Goal: Task Accomplishment & Management: Use online tool/utility

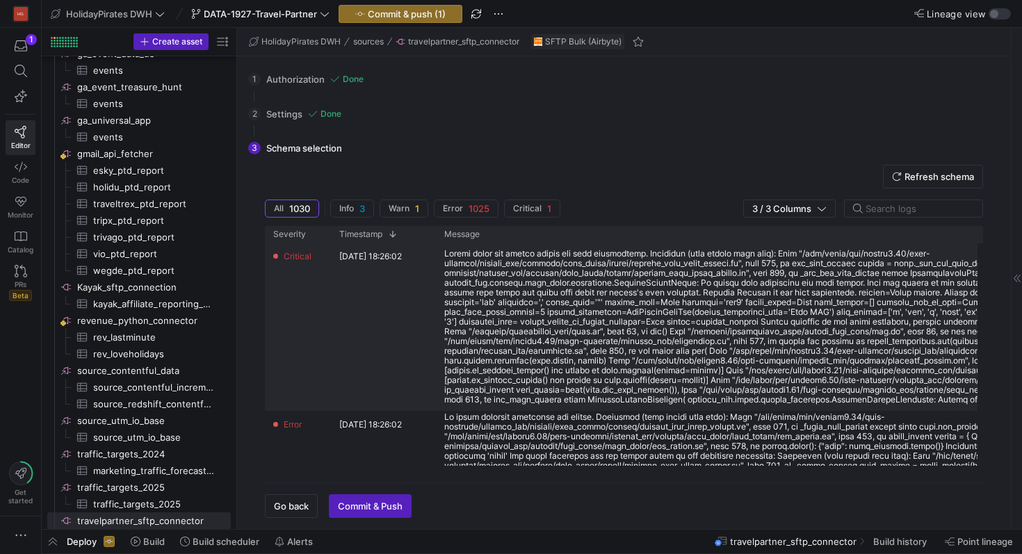
scroll to position [92, 0]
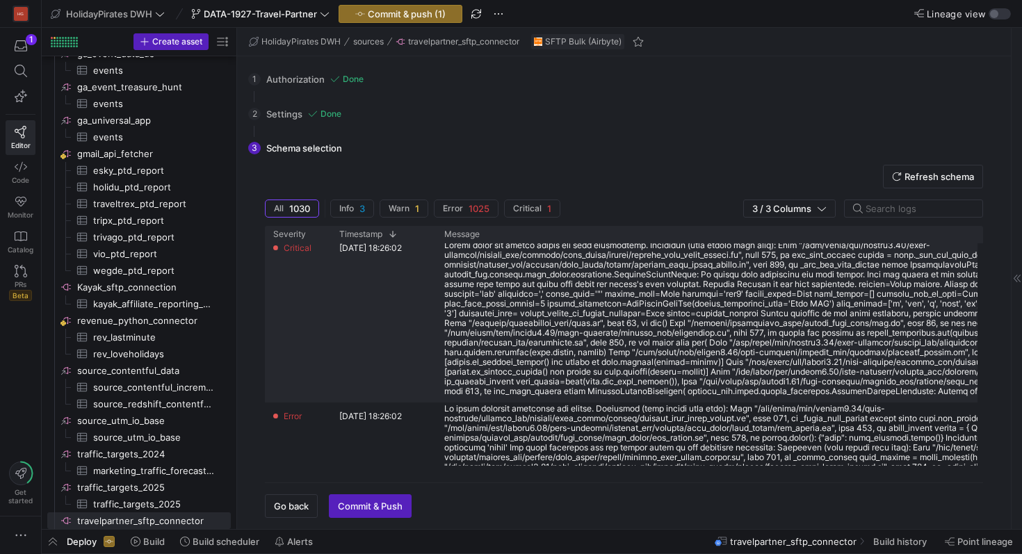
click at [468, 393] on div at bounding box center [799, 318] width 710 height 156
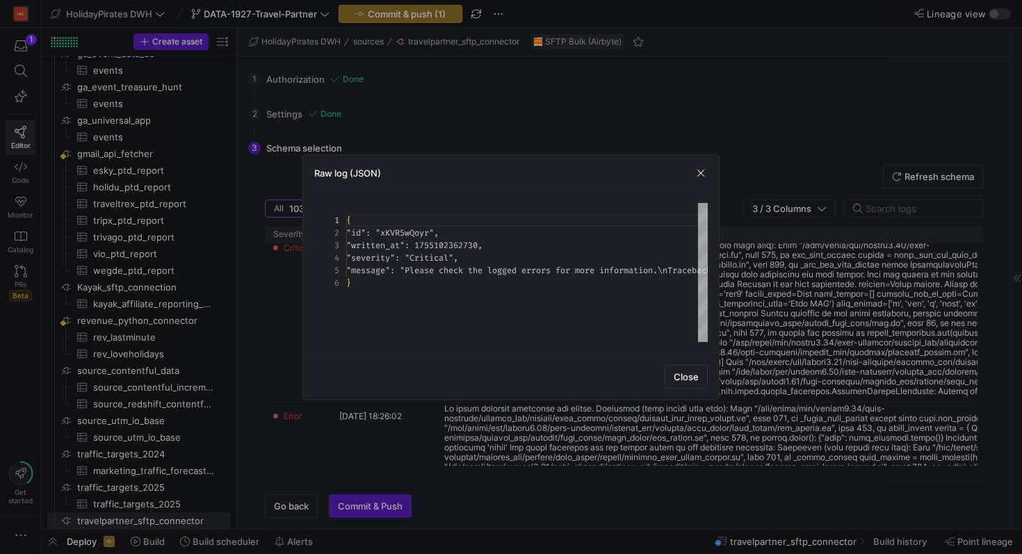
scroll to position [50, 0]
type textarea "{ "lo": "iPSU3dOlor", "sitamet_co": 5874450436585, "adipisci": "Elitsedd", "eiu…"
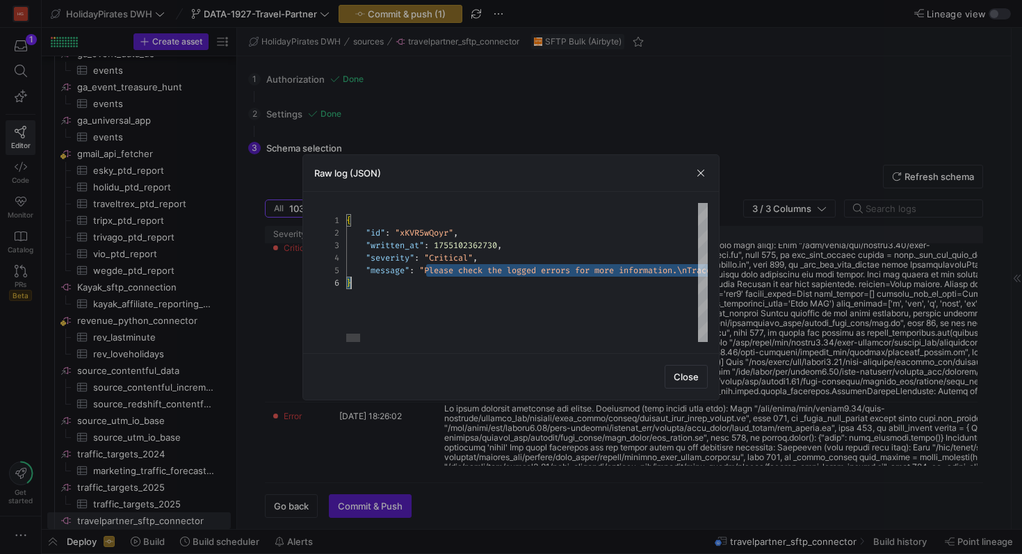
drag, startPoint x: 426, startPoint y: 272, endPoint x: 558, endPoint y: 276, distance: 132.1
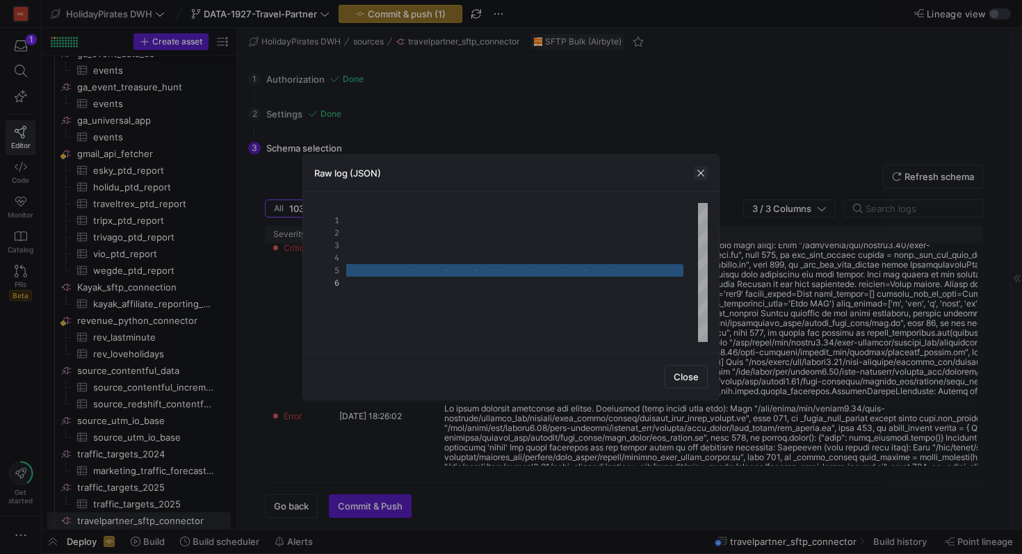
click at [700, 171] on span "button" at bounding box center [701, 173] width 14 height 14
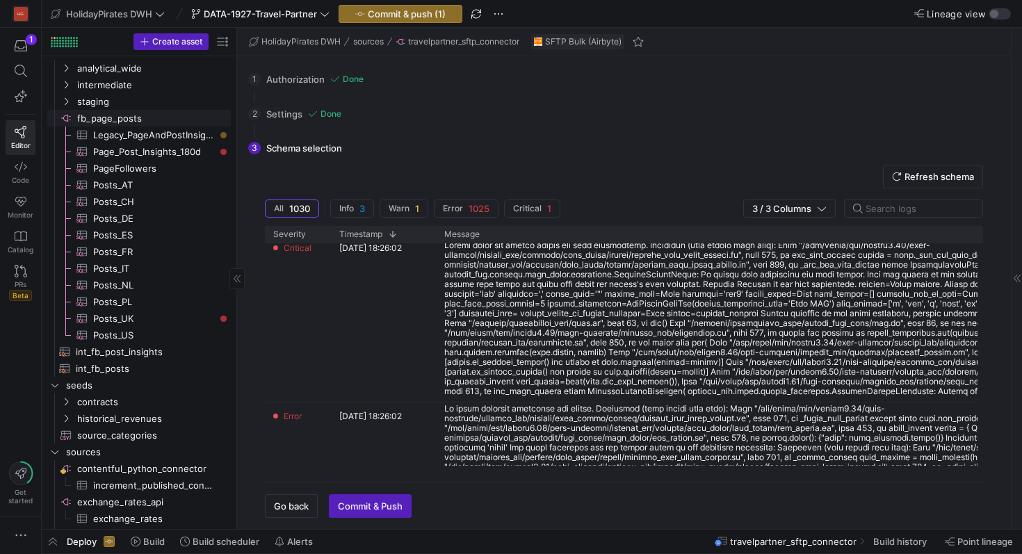
scroll to position [0, 0]
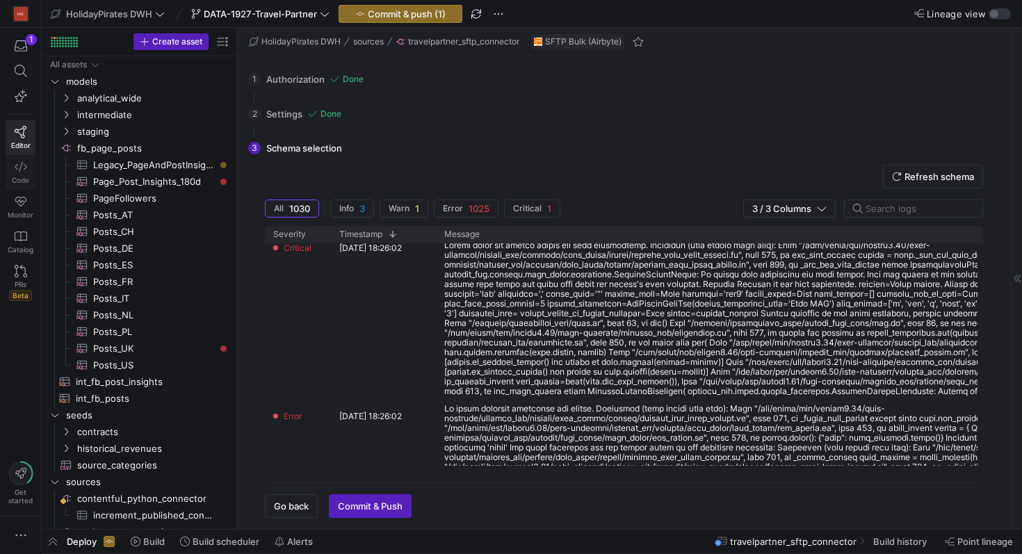
click at [28, 168] on link "Code" at bounding box center [21, 172] width 30 height 35
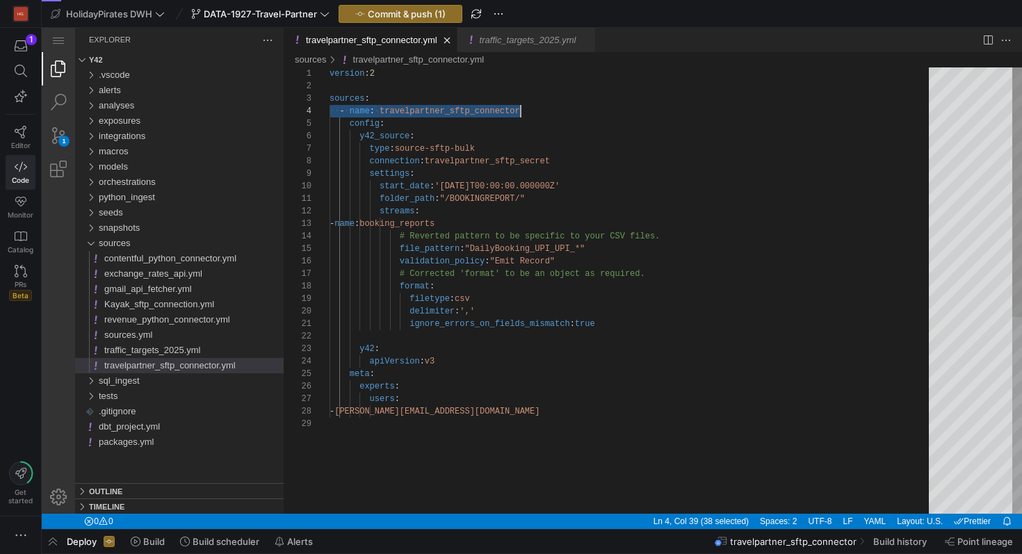
scroll to position [38, 191]
click at [477, 311] on div "version : 2 sources : ·‌·‌ - ·‌ name : ·‌ travelpartner_sftp_connector config :…" at bounding box center [633, 465] width 609 height 797
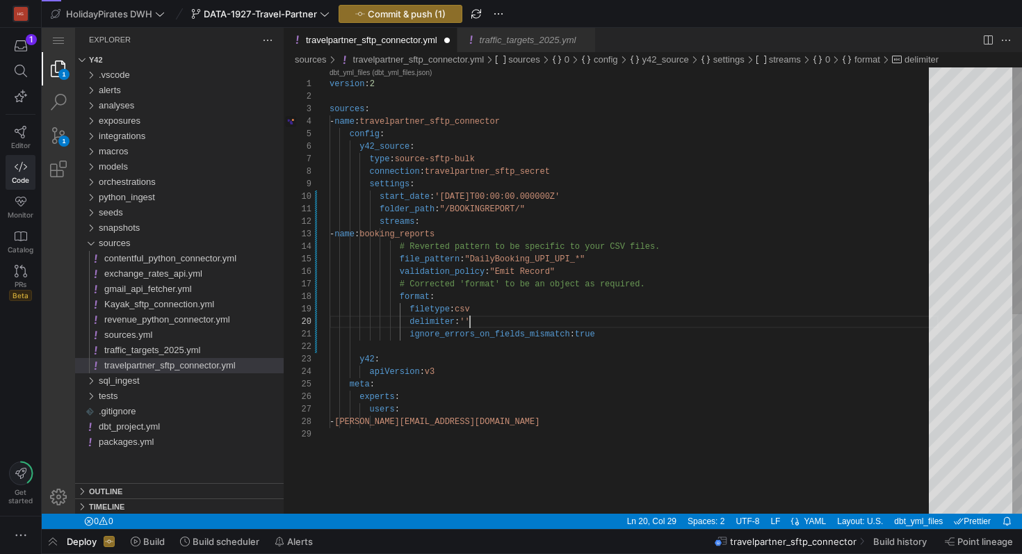
scroll to position [113, 146]
type textarea "folder_path: "/BOOKINGREPORT/" streams: - name: booking_reports # Reverted patt…"
click at [22, 136] on icon at bounding box center [21, 132] width 13 height 13
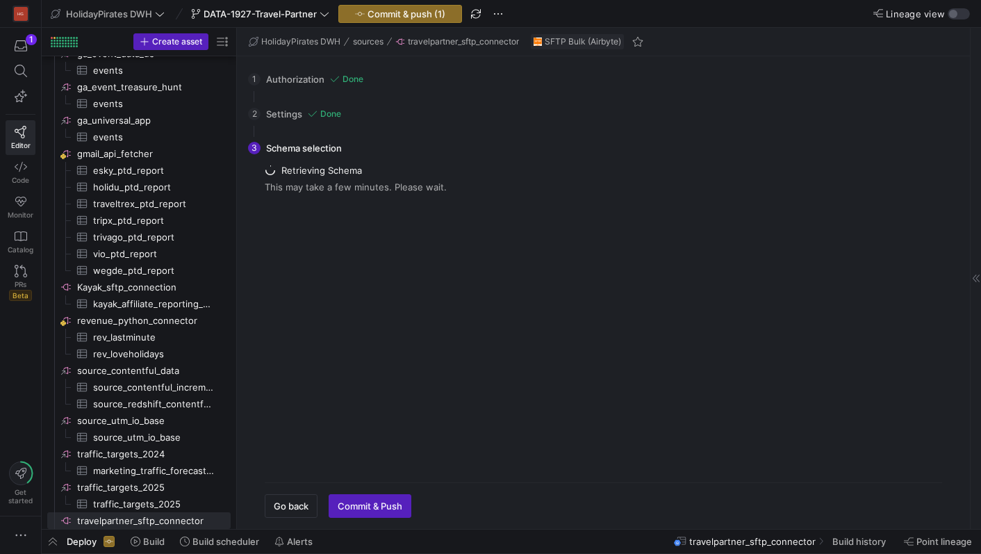
scroll to position [844, 0]
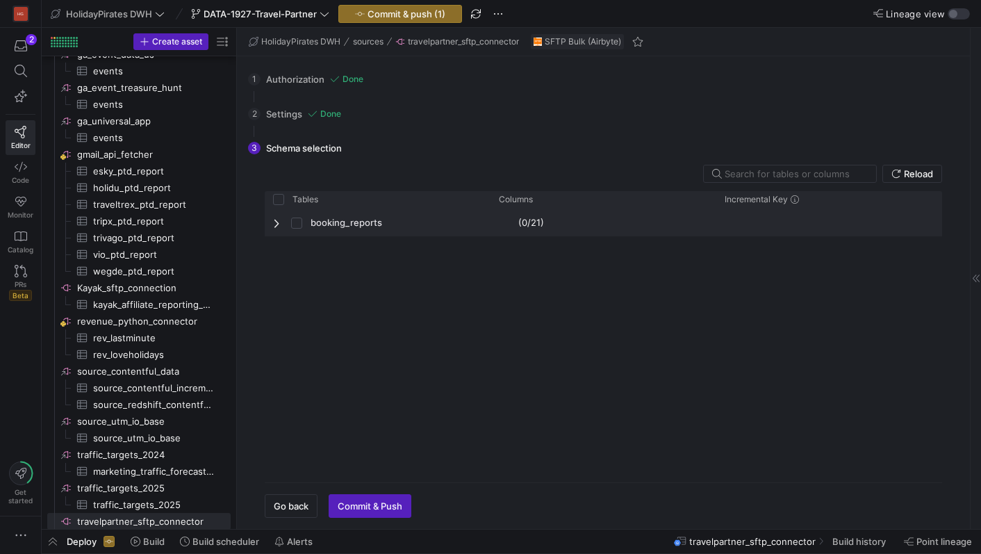
click at [276, 225] on span "Press SPACE to select this row." at bounding box center [278, 223] width 10 height 11
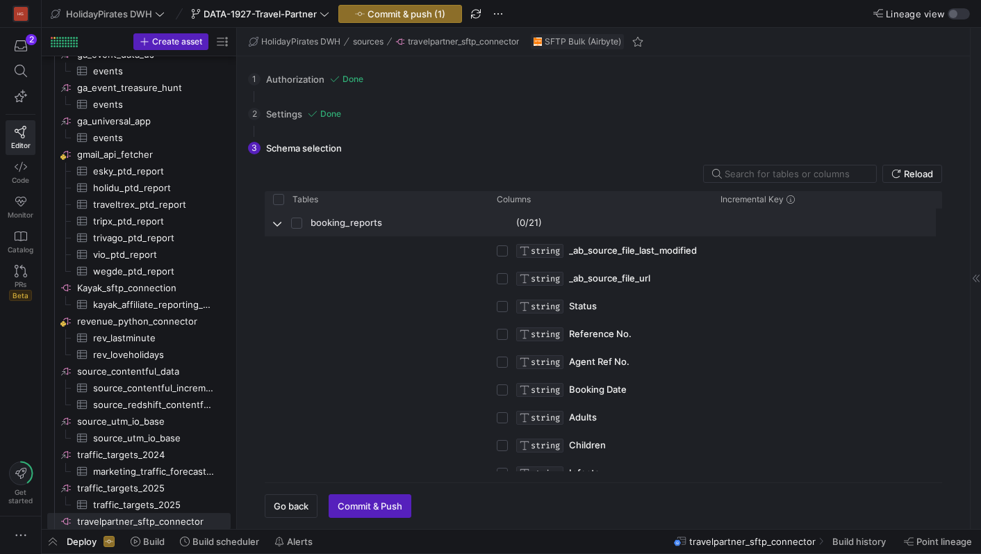
click at [305, 220] on span "Press SPACE to select this row." at bounding box center [300, 222] width 19 height 27
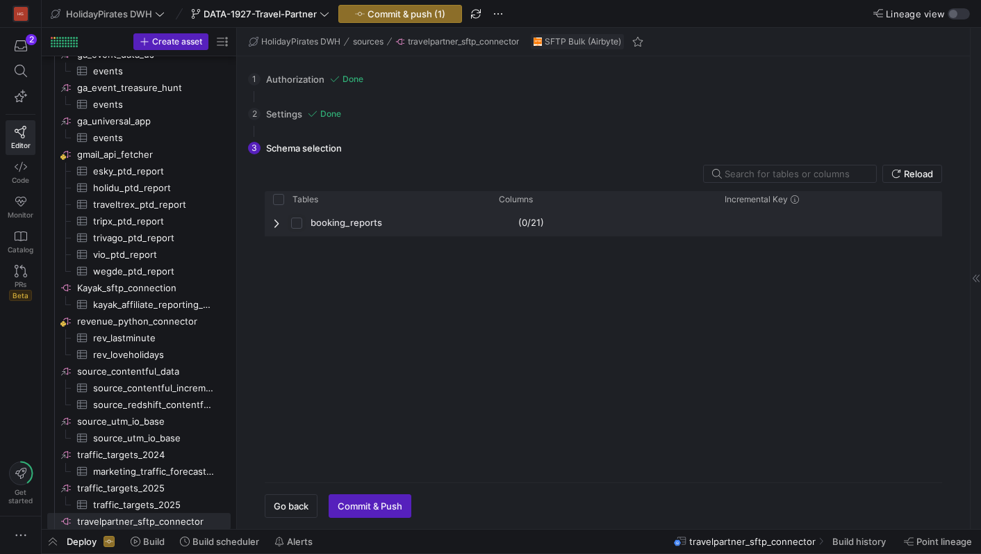
click at [298, 222] on input "Press Space to toggle row selection (unchecked)" at bounding box center [296, 223] width 11 height 11
checkbox input "true"
click at [271, 231] on div "booking_reports" at bounding box center [378, 223] width 226 height 28
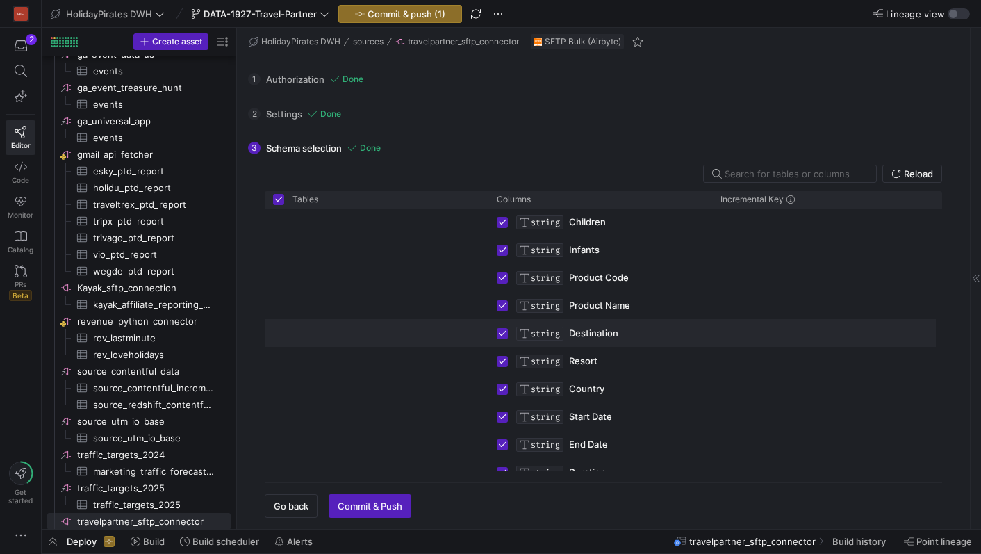
scroll to position [0, 0]
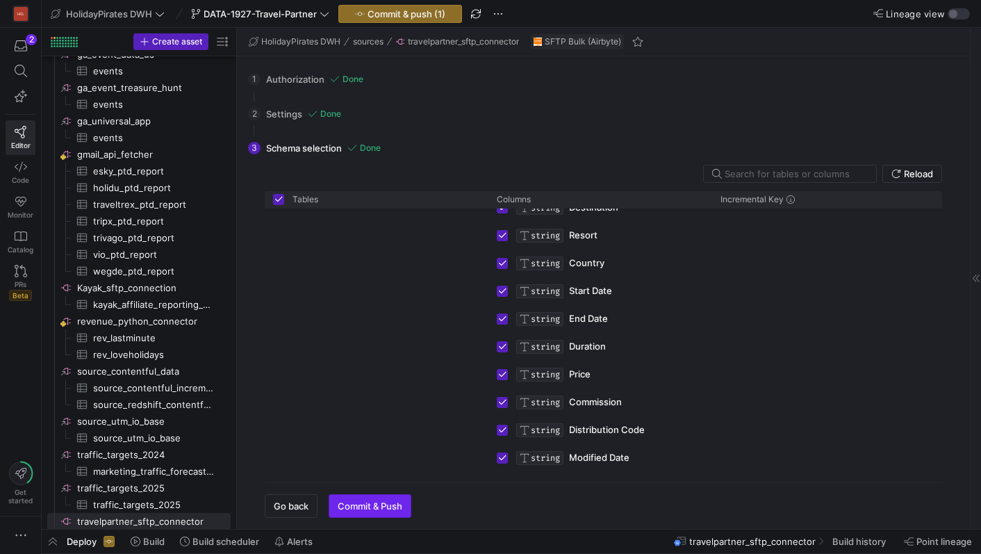
click at [387, 512] on span "button" at bounding box center [369, 506] width 81 height 22
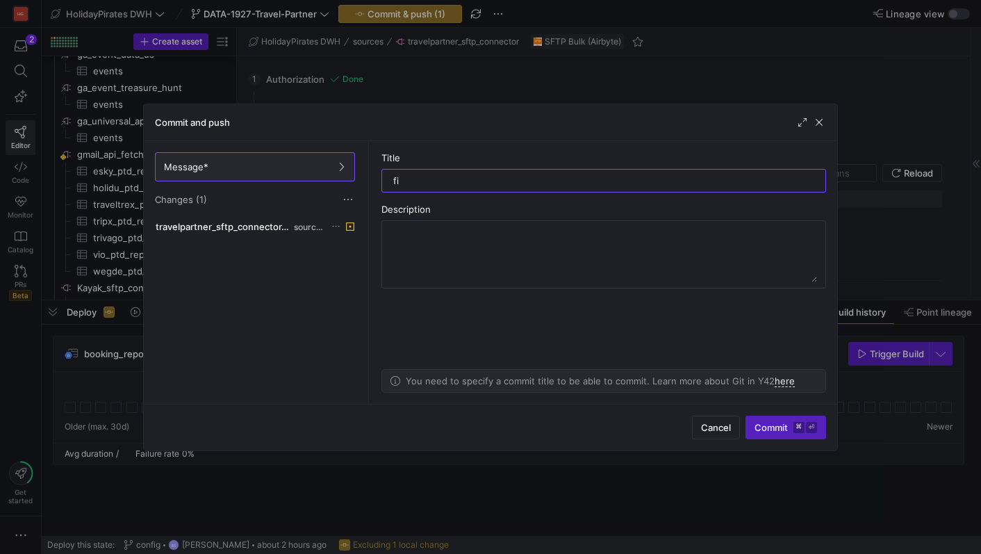
type input "f"
type input "t"
type input "final touches"
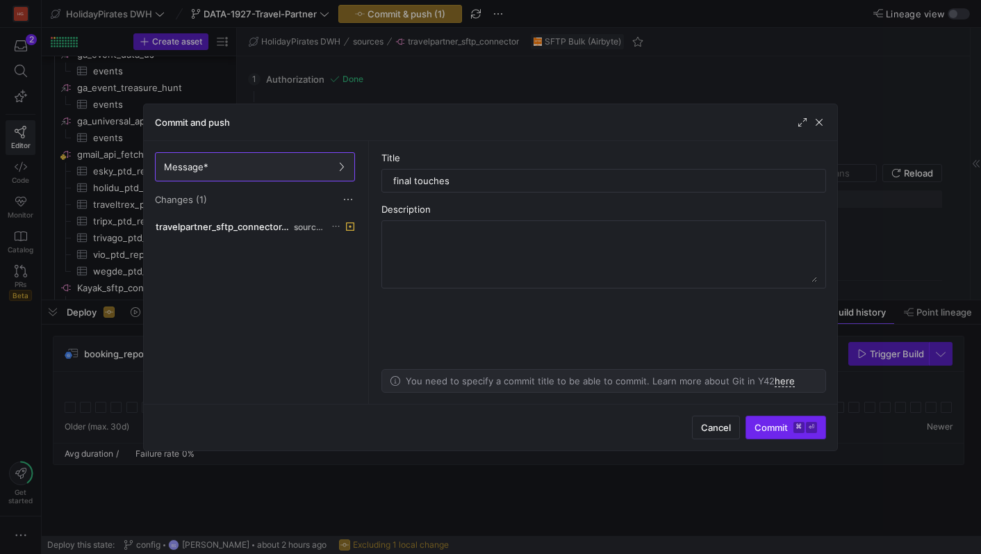
click at [782, 425] on span "Commit ⌘ ⏎" at bounding box center [786, 427] width 63 height 11
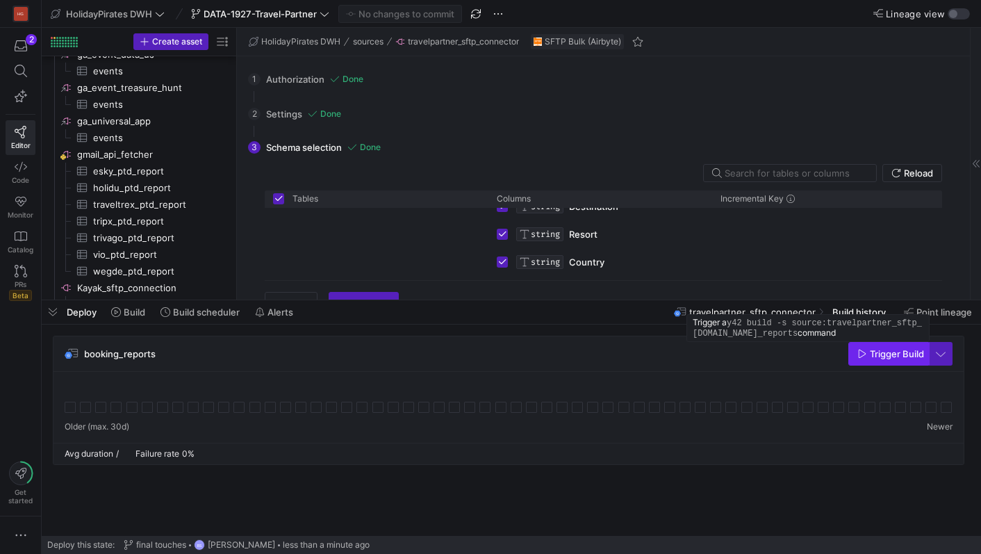
click at [882, 357] on span "Trigger Build" at bounding box center [897, 353] width 54 height 11
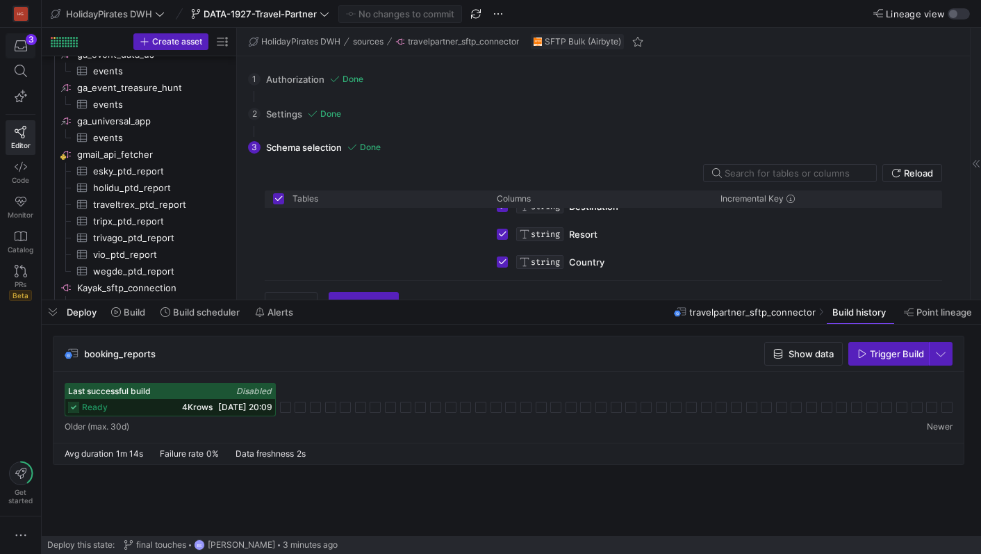
click at [27, 49] on div "button" at bounding box center [20, 46] width 17 height 13
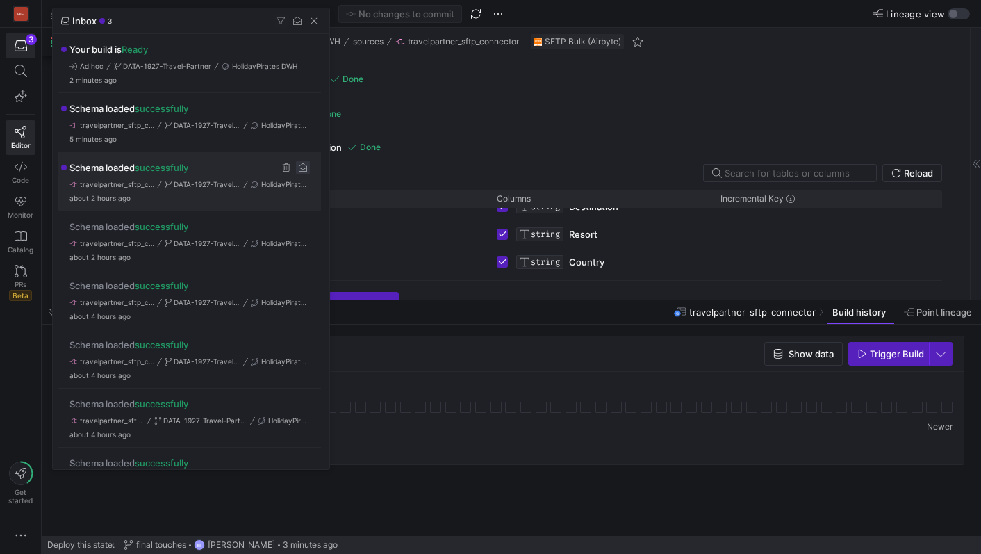
click at [302, 168] on span "Press SPACE to select this row." at bounding box center [303, 168] width 14 height 14
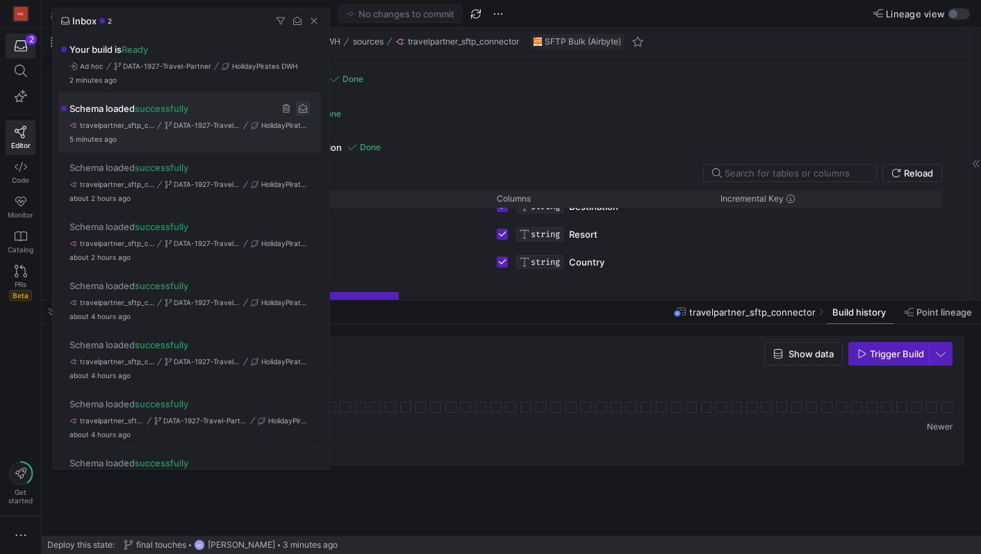
click at [300, 108] on span "Press SPACE to select this row." at bounding box center [303, 108] width 14 height 14
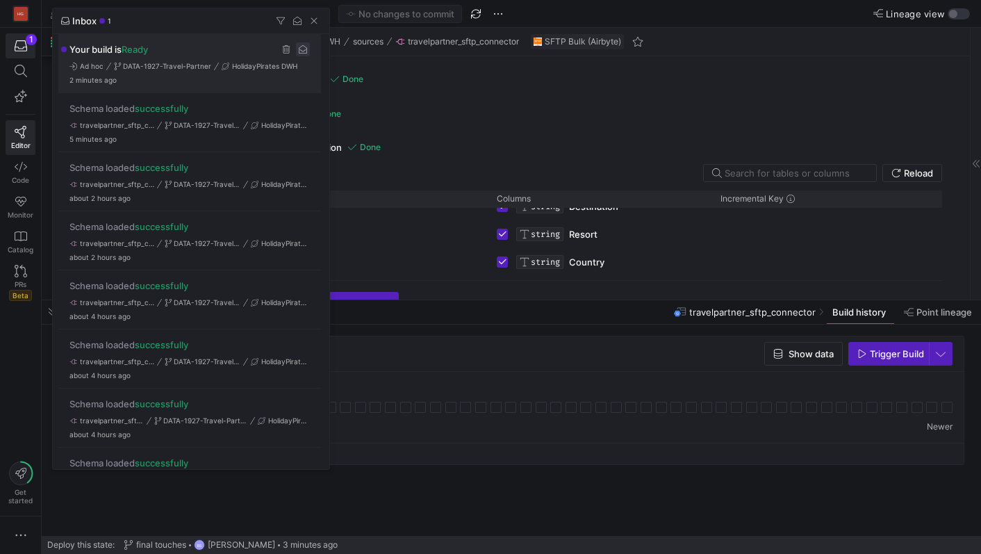
click at [300, 55] on span "Press SPACE to select this row." at bounding box center [303, 49] width 14 height 14
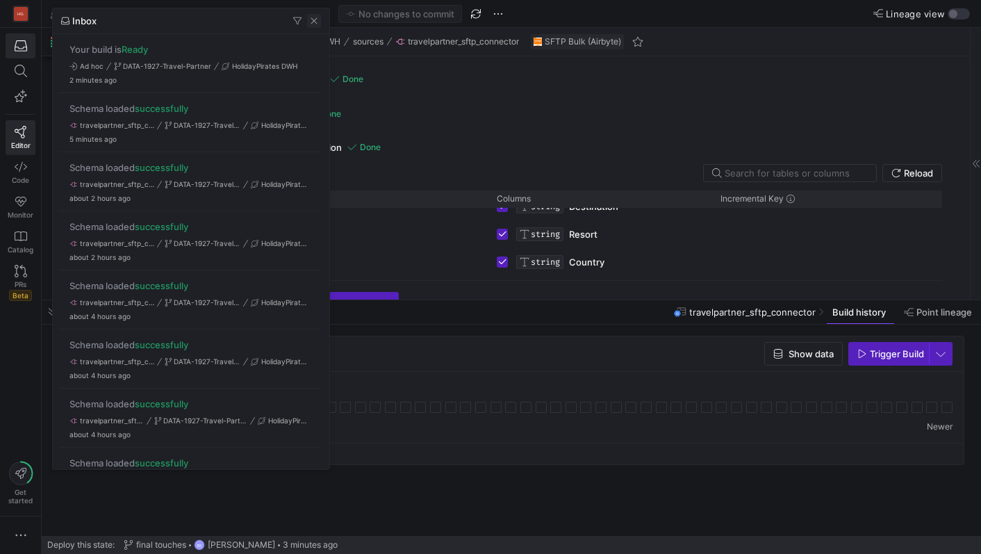
click at [316, 24] on span "button" at bounding box center [314, 21] width 14 height 14
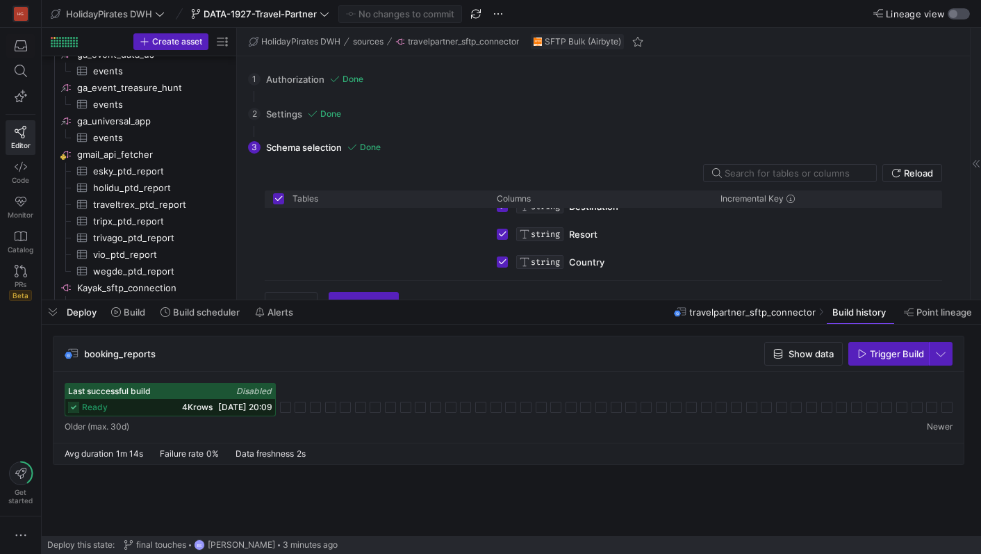
click at [954, 16] on div "button" at bounding box center [953, 14] width 8 height 8
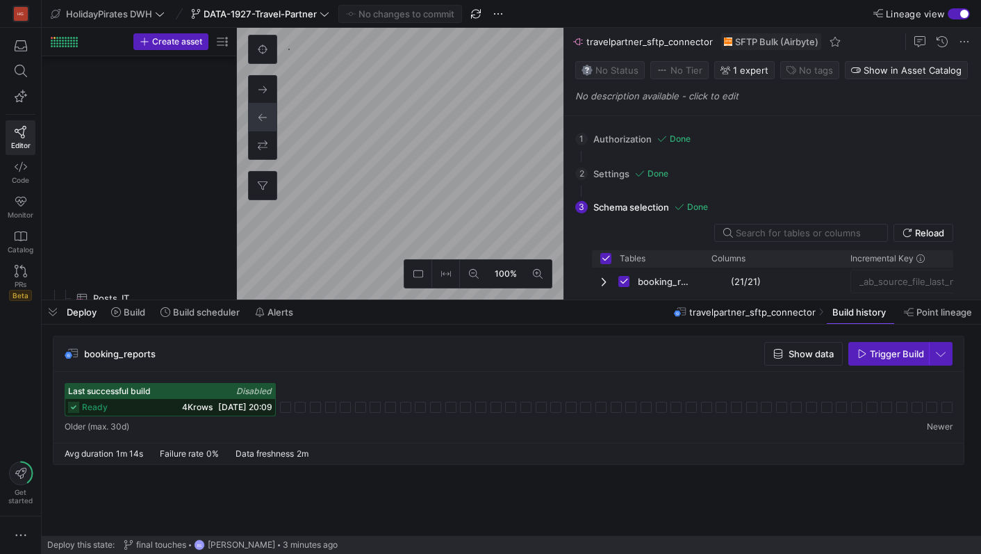
scroll to position [1075, 0]
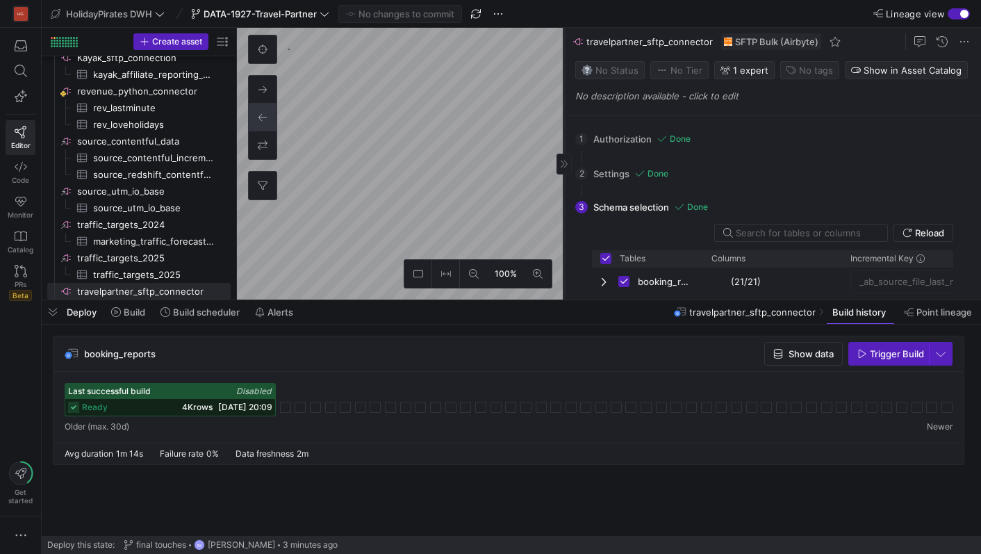
click at [566, 164] on icon at bounding box center [564, 163] width 7 height 7
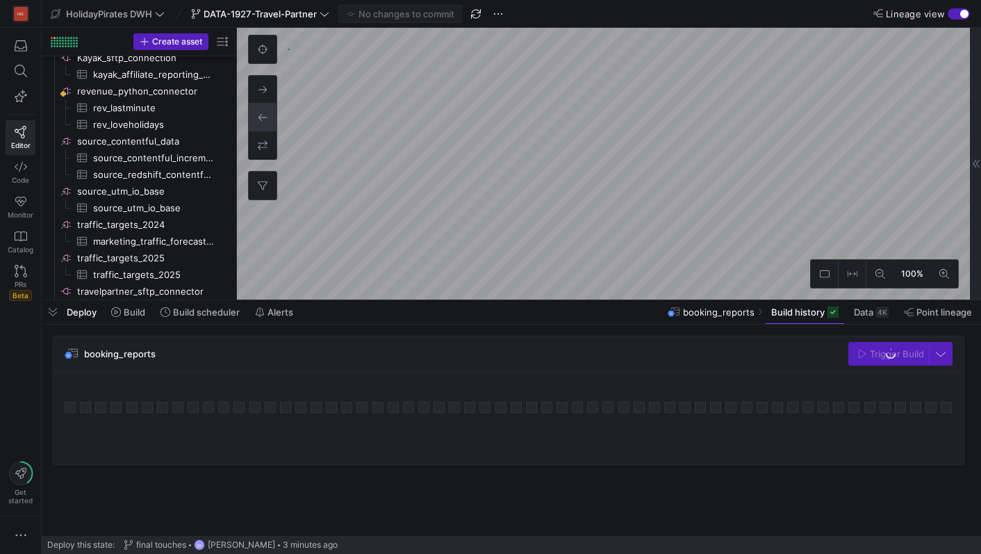
scroll to position [1091, 0]
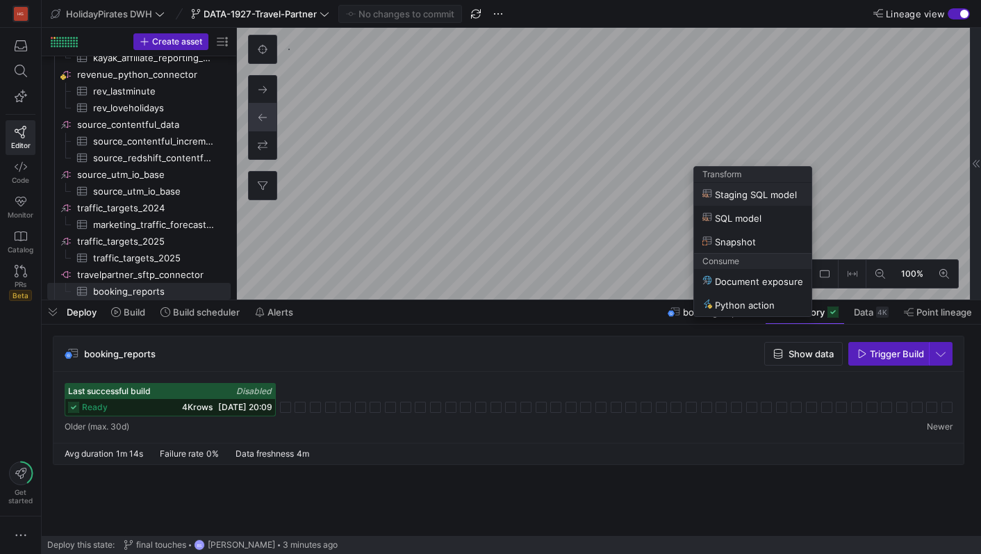
click at [749, 199] on span "Staging SQL model" at bounding box center [750, 194] width 95 height 12
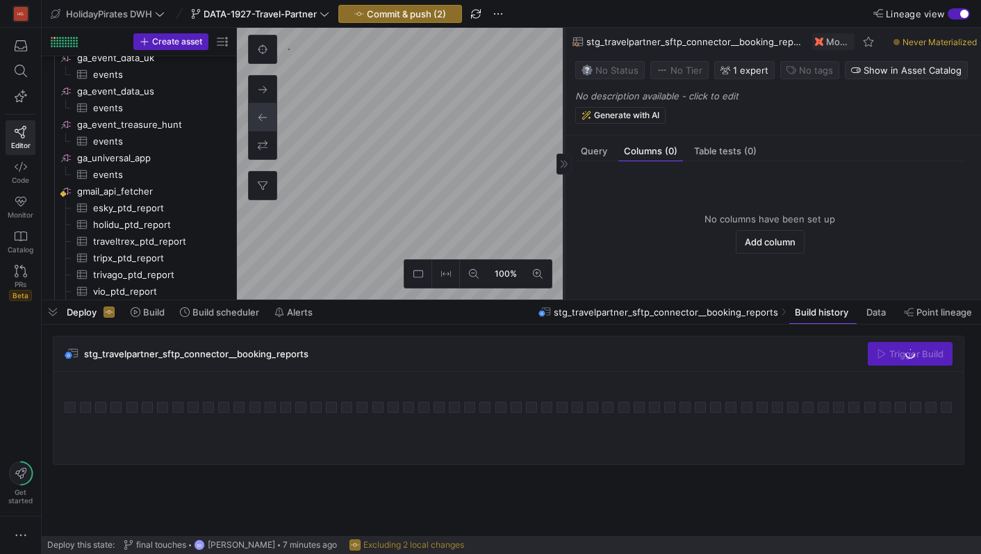
scroll to position [317, 0]
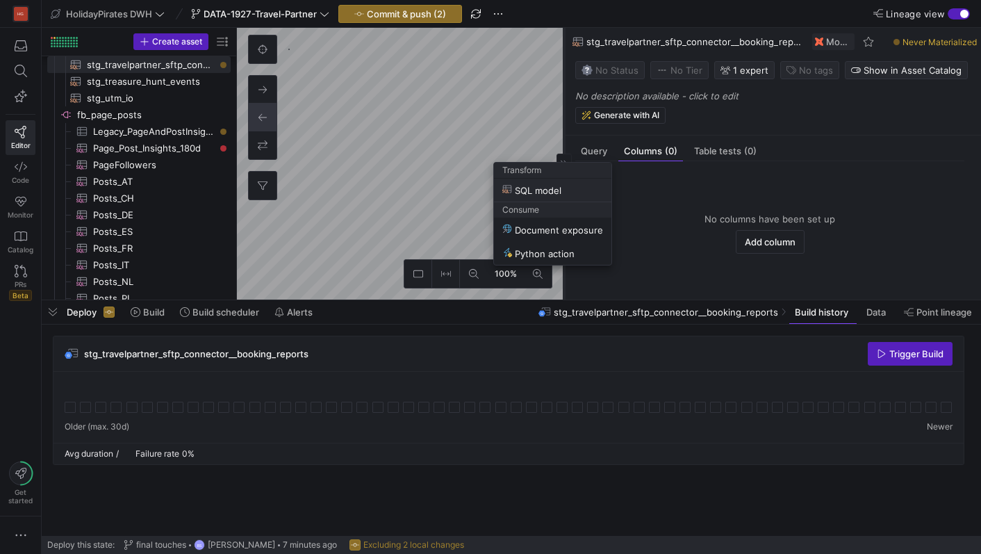
click at [526, 190] on span "SQL model" at bounding box center [532, 190] width 59 height 12
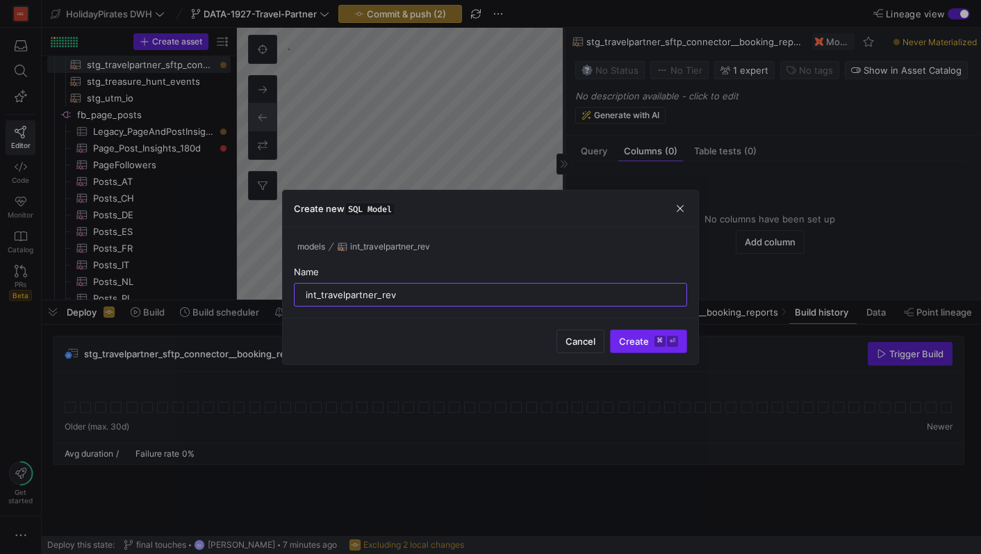
type input "int_travelpartner_rev"
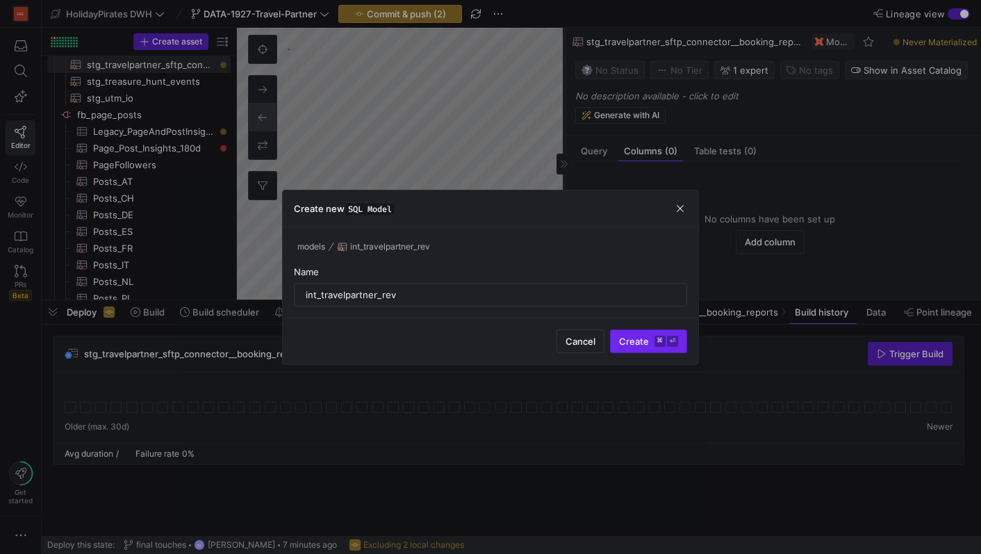
click at [655, 336] on kbd "⌘" at bounding box center [660, 341] width 11 height 11
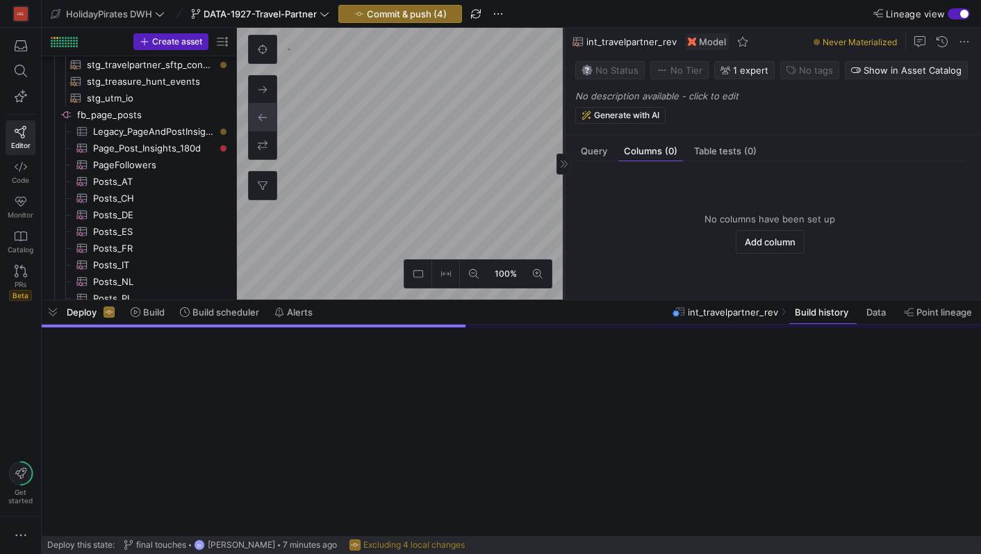
scroll to position [407, 0]
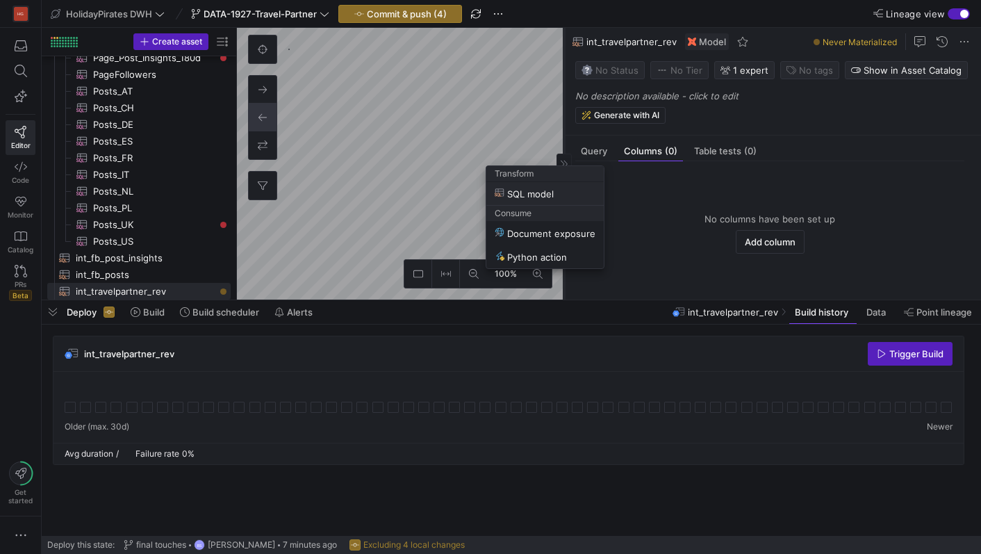
click at [521, 193] on span "SQL model" at bounding box center [524, 194] width 59 height 12
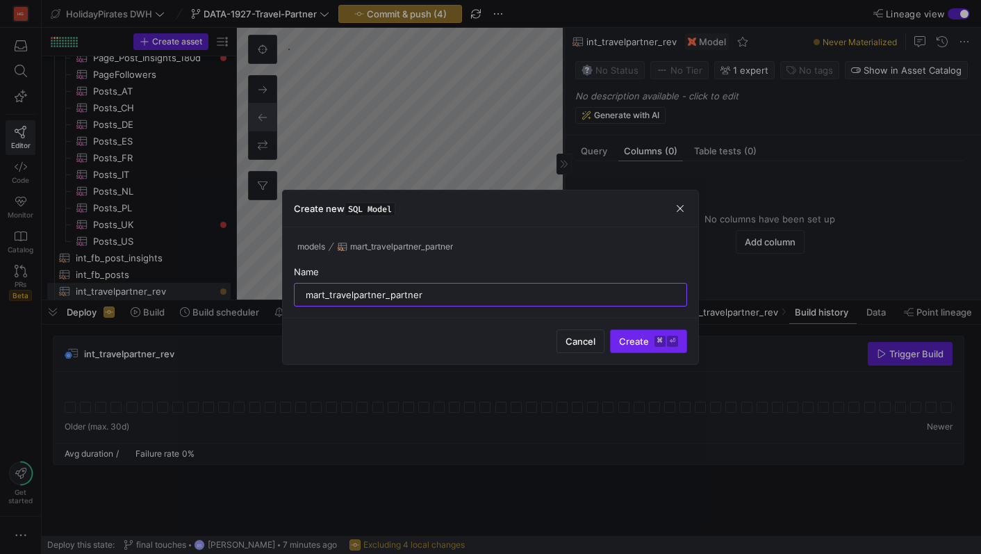
type input "mart_travelpartner_partner"
click at [639, 348] on span "submit" at bounding box center [649, 341] width 76 height 22
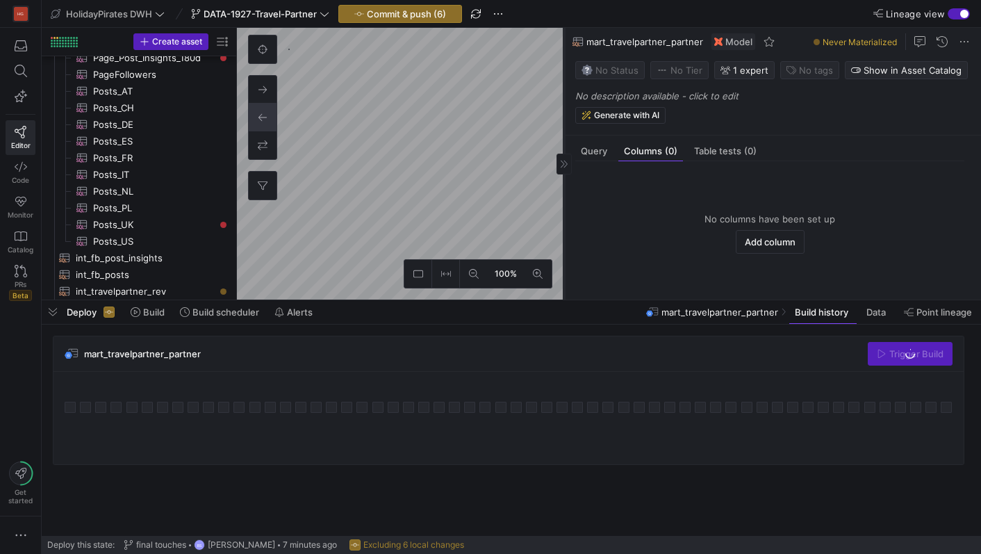
scroll to position [424, 0]
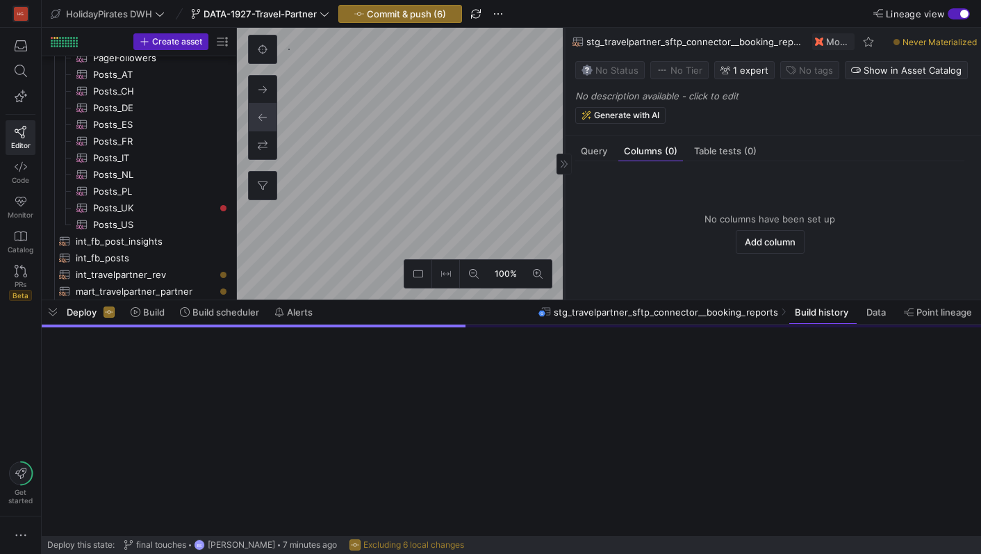
scroll to position [317, 0]
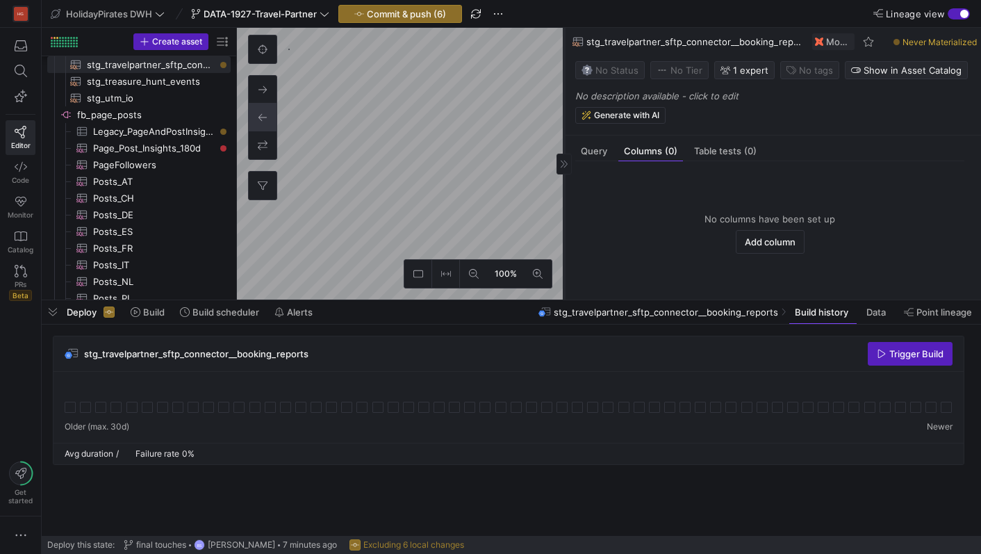
click at [671, 41] on span "stg_travelpartner_sftp_connector__booking_reports" at bounding box center [696, 41] width 218 height 11
click at [745, 40] on span "stg_travelpartner_sftp_connector__booking_reports" at bounding box center [696, 41] width 218 height 11
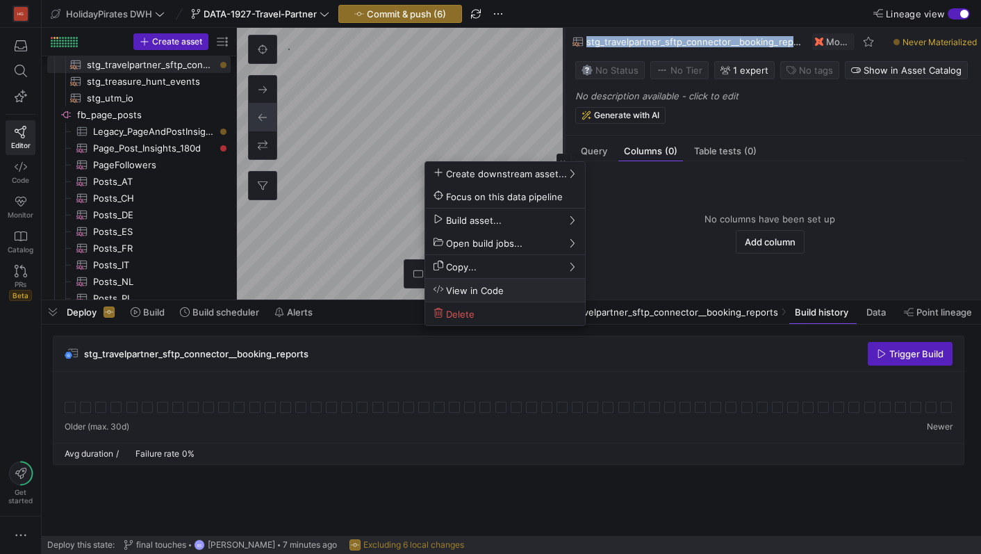
click at [504, 289] on span "View in Code" at bounding box center [469, 290] width 70 height 12
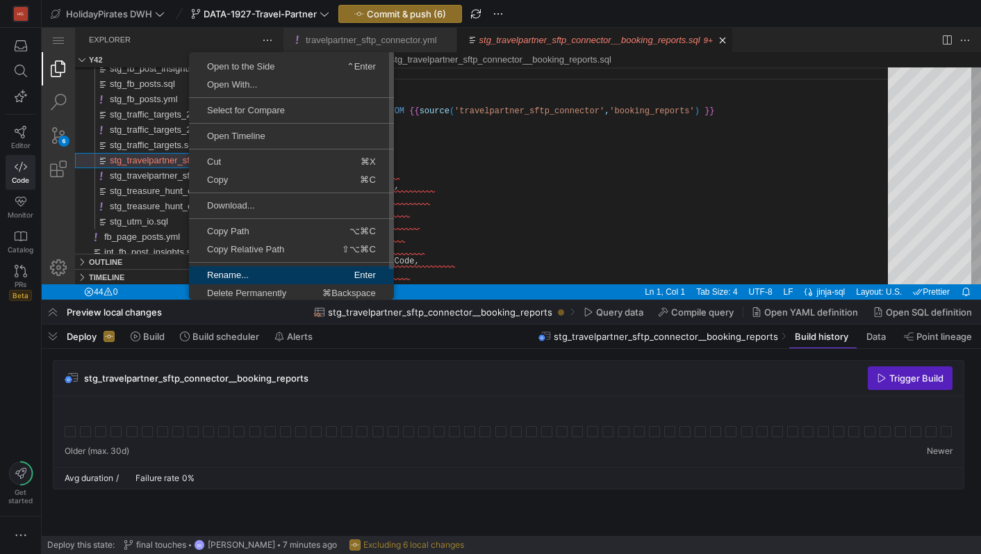
click at [231, 273] on span "Rename..." at bounding box center [239, 274] width 101 height 9
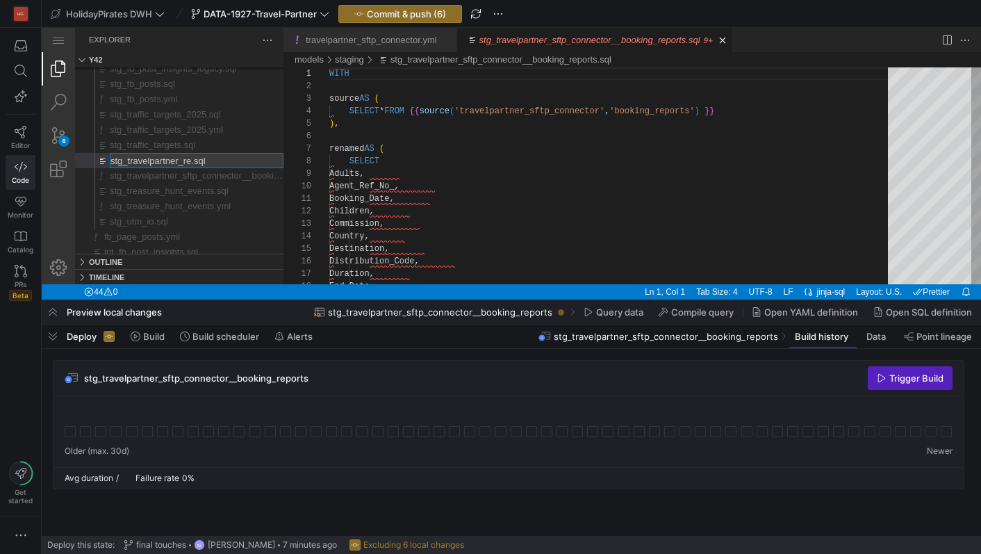
type input "stg_travelpartner_rev.sql"
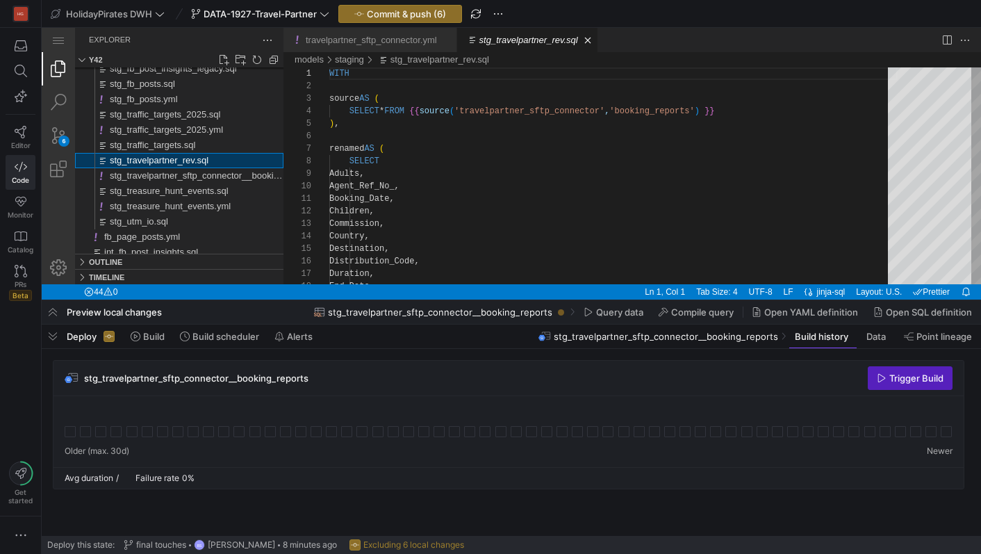
scroll to position [125, 0]
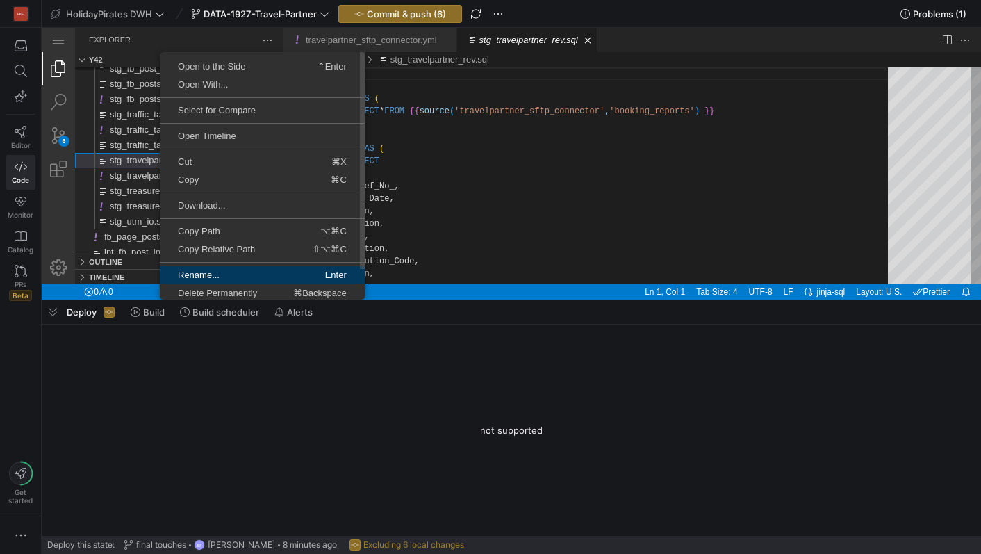
click at [204, 269] on link "Rename... Enter" at bounding box center [262, 275] width 205 height 18
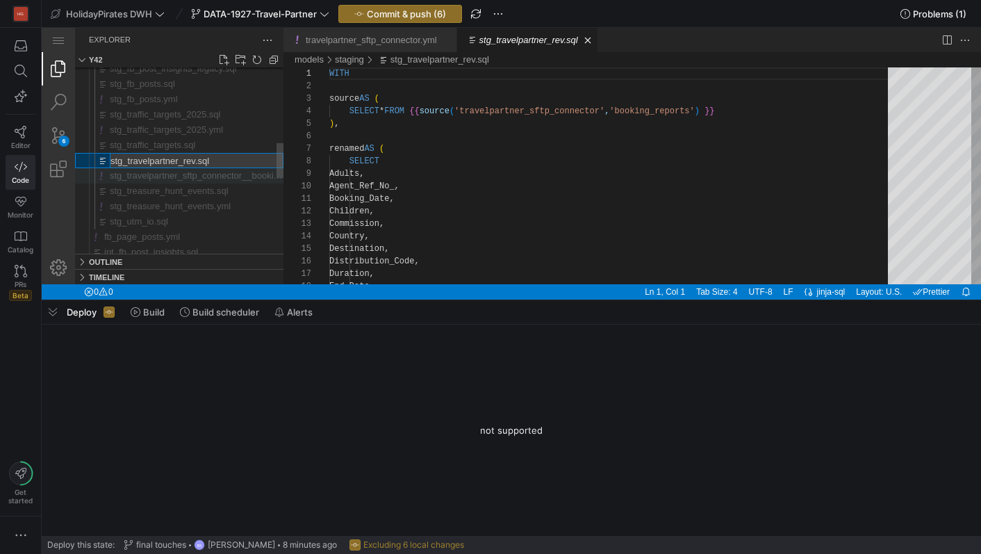
click at [190, 179] on span "stg_travelpartner_sftp_connector__booking_reports.yml" at bounding box center [222, 175] width 224 height 10
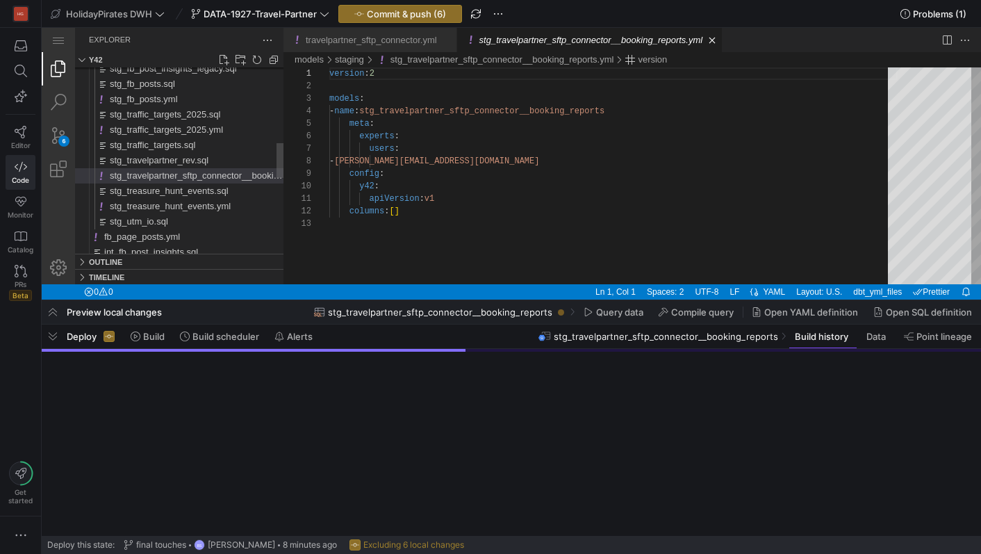
scroll to position [125, 0]
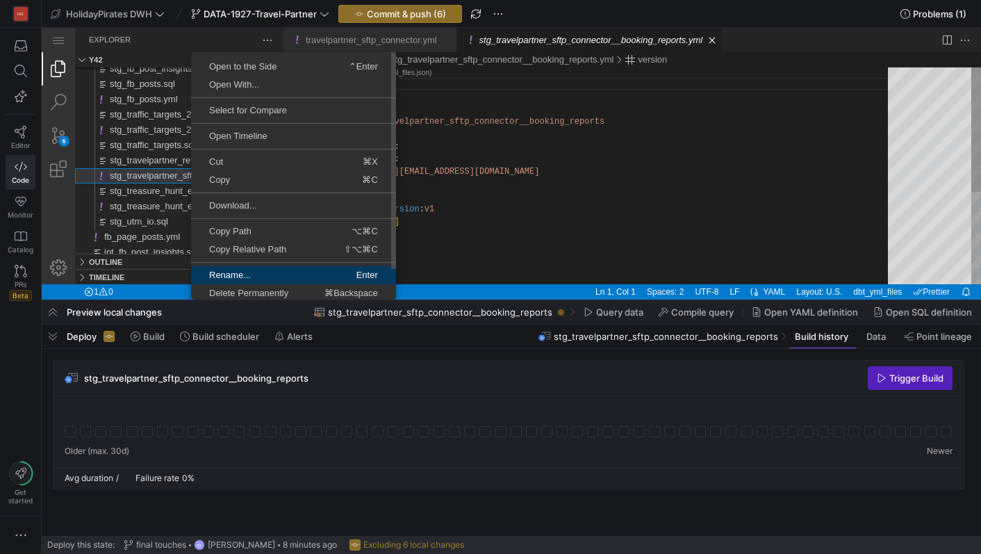
click at [238, 272] on span "Rename..." at bounding box center [241, 274] width 101 height 9
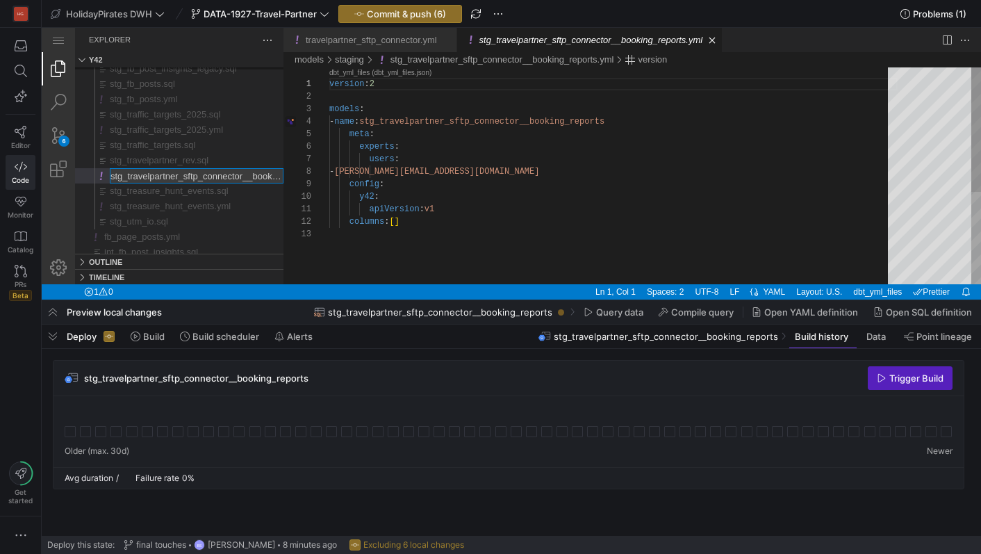
scroll to position [0, 65]
type input "stg_travelpartner_rev.yml"
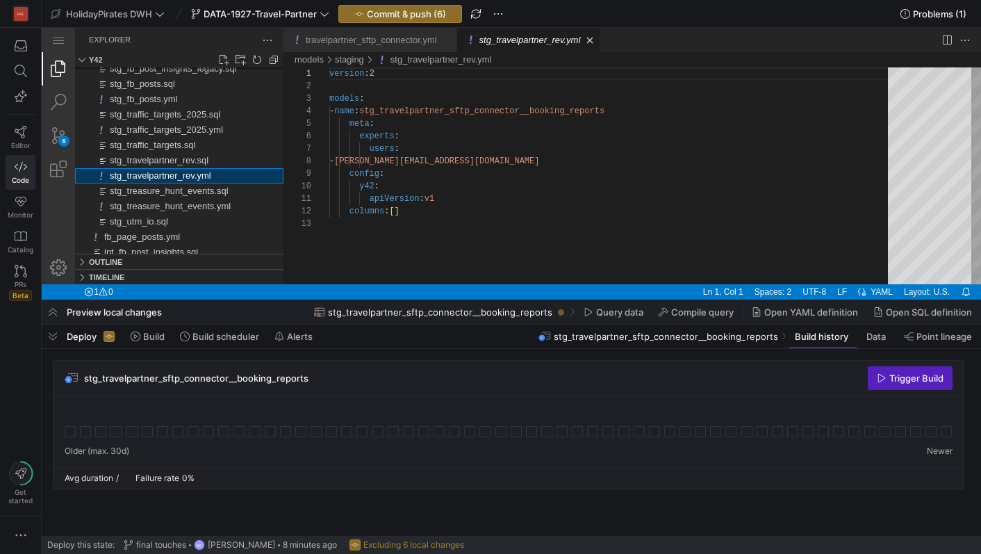
scroll to position [125, 0]
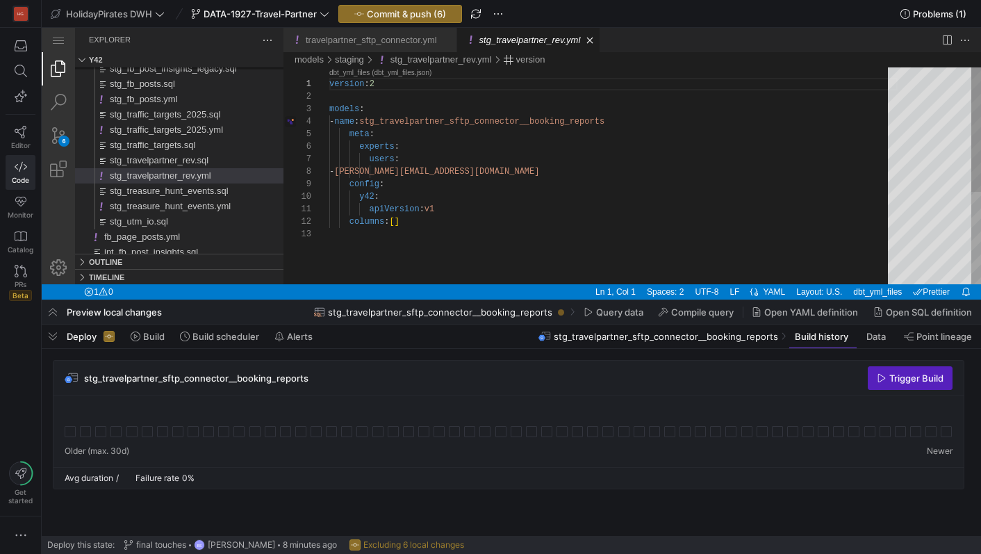
click at [411, 127] on div "version : 2 models : - name : stg_travelpartner_sftp_connector__booking_reports…" at bounding box center [613, 255] width 569 height 377
paste textarea "rev"
type textarea "version: 2 models: - name: stg_travelpartner_rev meta: experts: users: - [PERSO…"
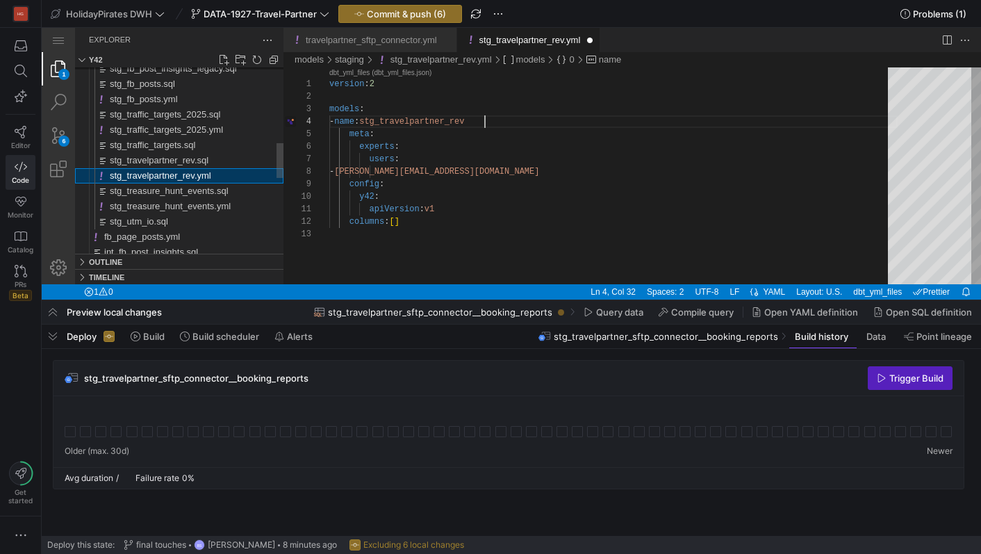
click at [211, 171] on span "stg_travelpartner_rev.yml" at bounding box center [160, 175] width 101 height 10
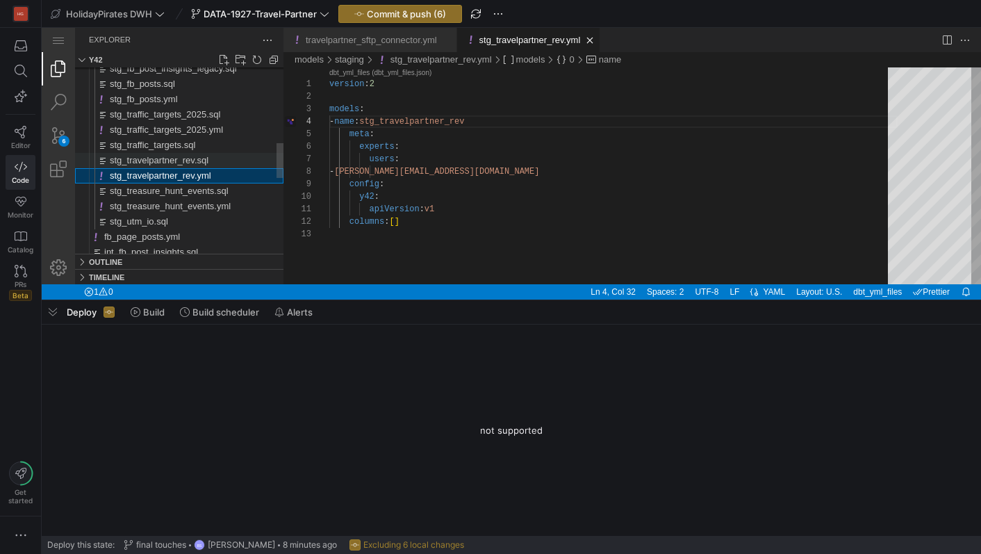
click at [186, 158] on span "stg_travelpartner_rev.sql" at bounding box center [159, 160] width 99 height 10
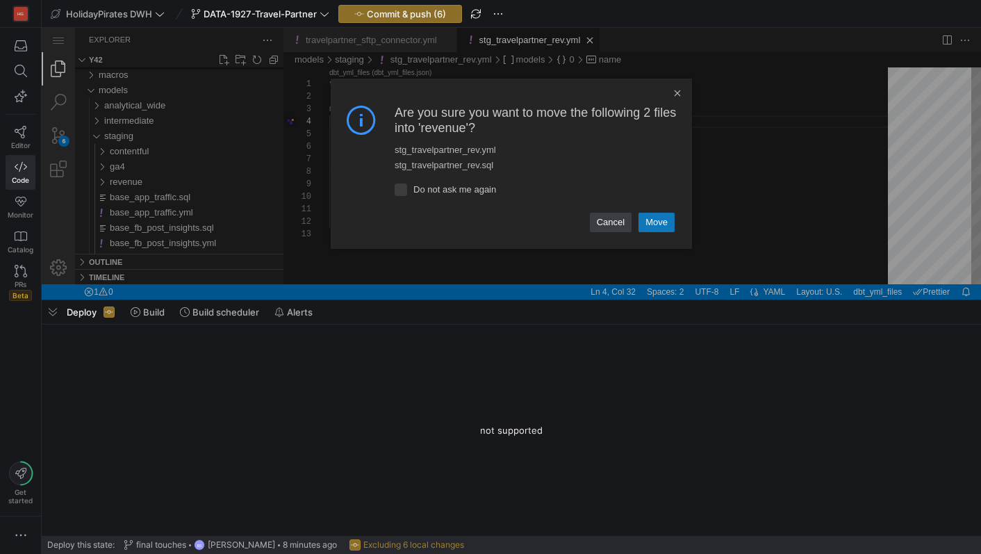
click at [646, 226] on link "Move" at bounding box center [657, 222] width 36 height 19
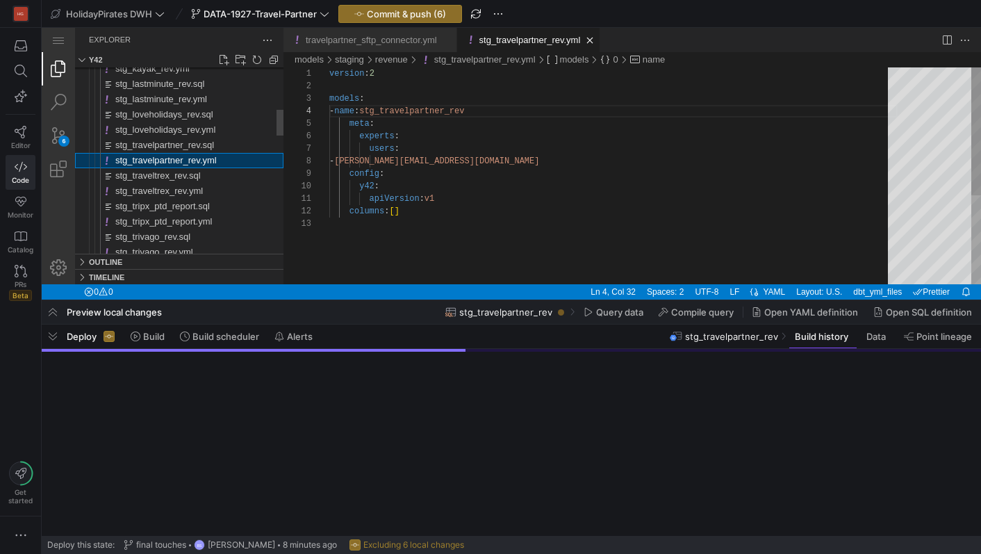
scroll to position [125, 156]
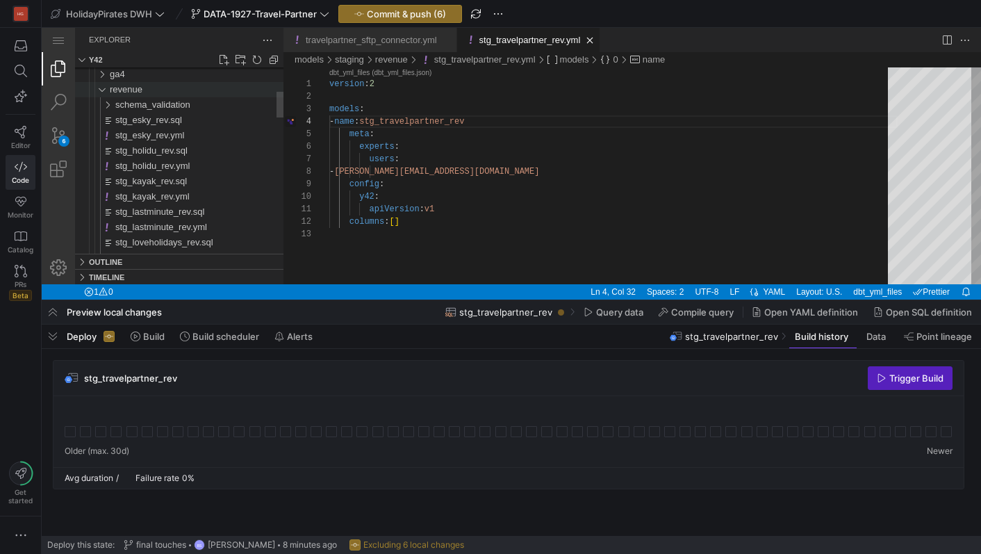
click at [98, 95] on div "revenue" at bounding box center [96, 89] width 32 height 15
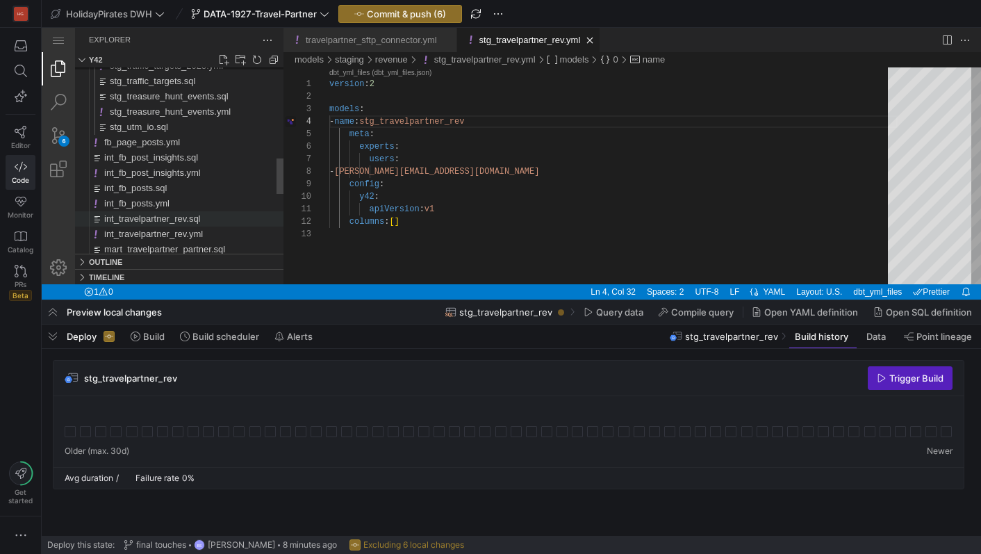
click at [156, 225] on div "int_travelpartner_rev.sql" at bounding box center [193, 218] width 179 height 15
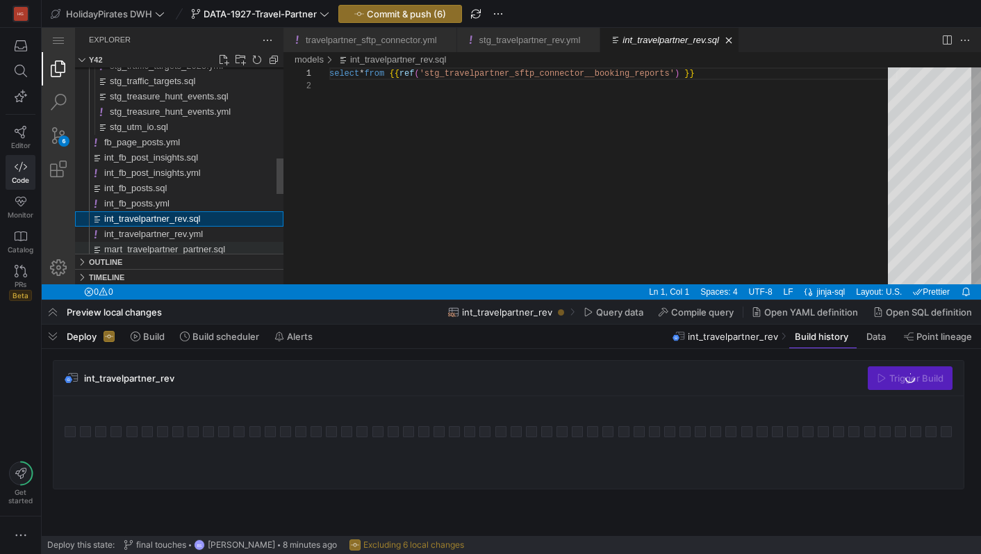
scroll to position [13, 0]
click at [156, 238] on span "int_travelpartner_rev.yml" at bounding box center [153, 234] width 99 height 10
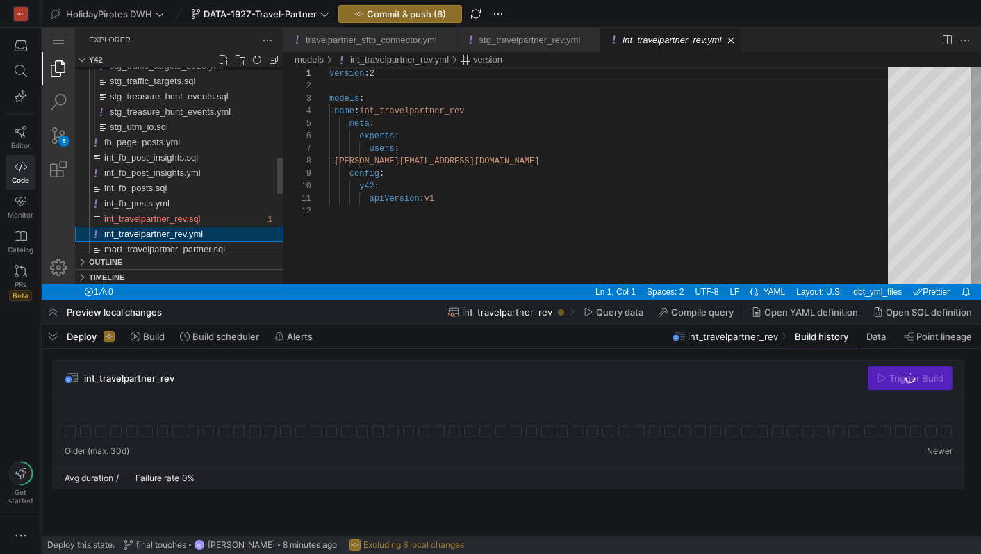
scroll to position [125, 0]
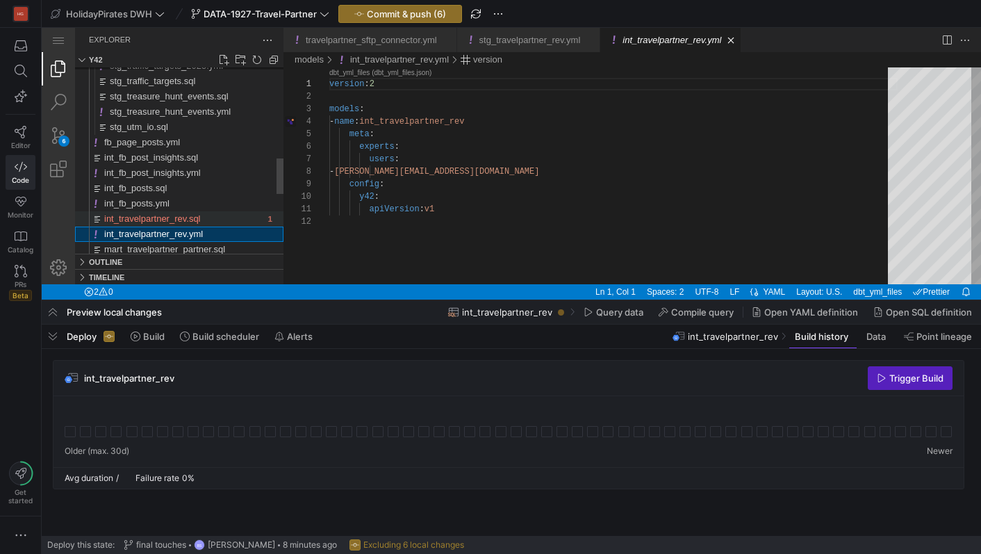
click at [159, 224] on span "int_travelpartner_rev.sql" at bounding box center [152, 218] width 97 height 10
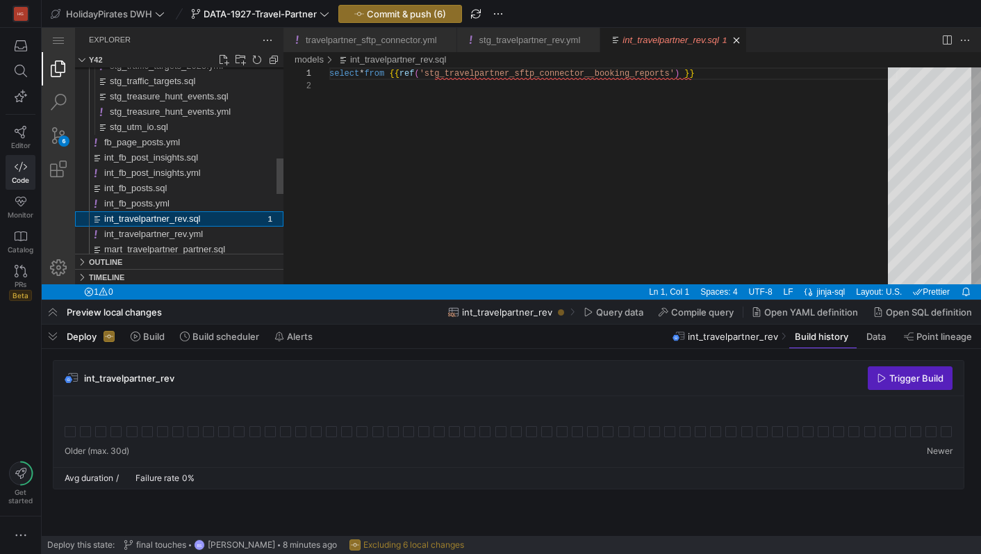
scroll to position [13, 0]
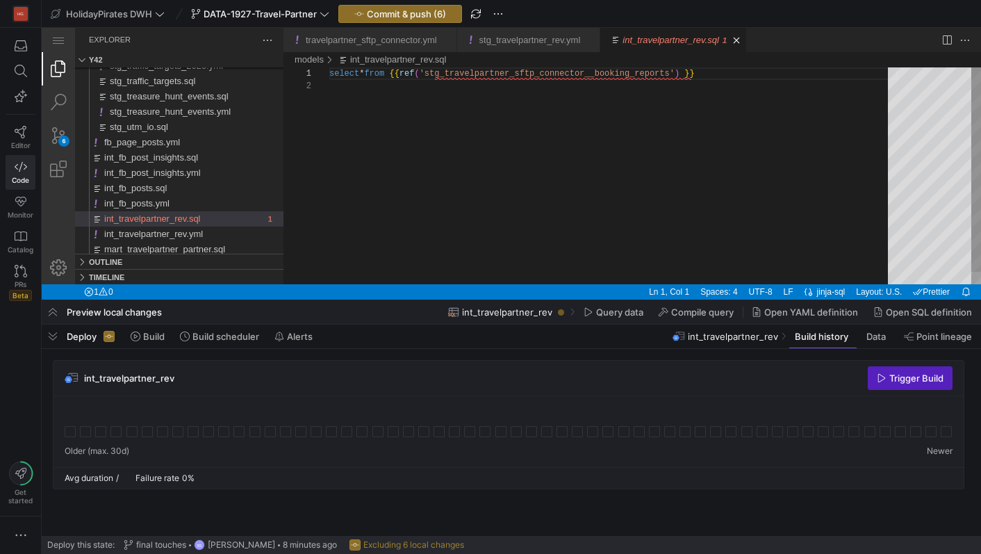
click at [568, 79] on div "select * from {{ ref ( 'stg_travelpartner_sftp_connector__booking_reports ' ) }}" at bounding box center [613, 181] width 569 height 229
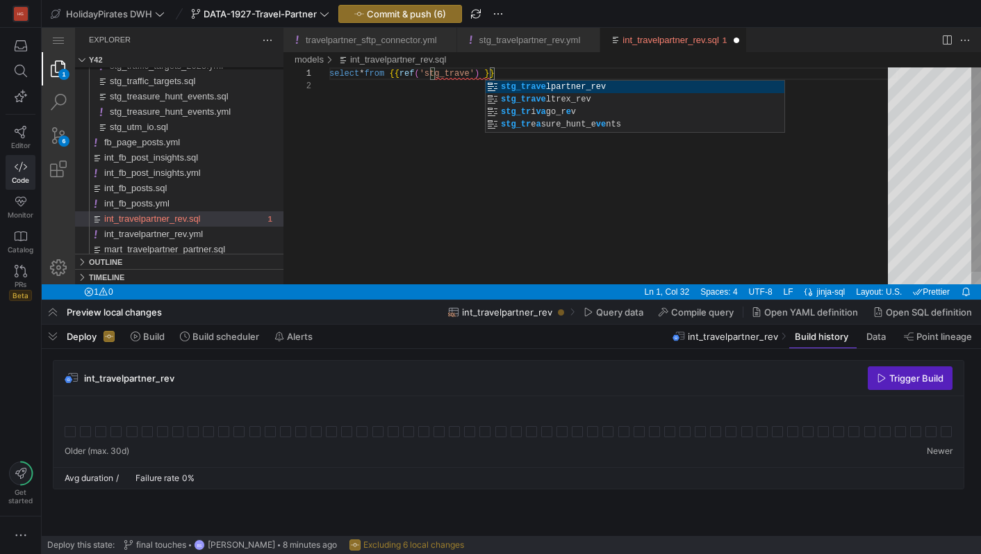
scroll to position [0, 216]
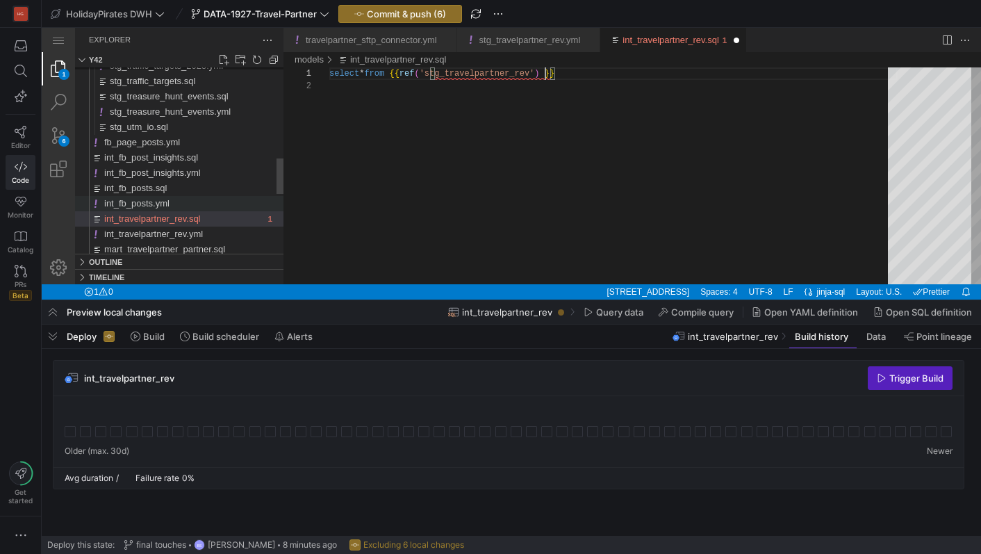
type textarea "select * from {{ ref('stg_travelpartner_rev') }}"
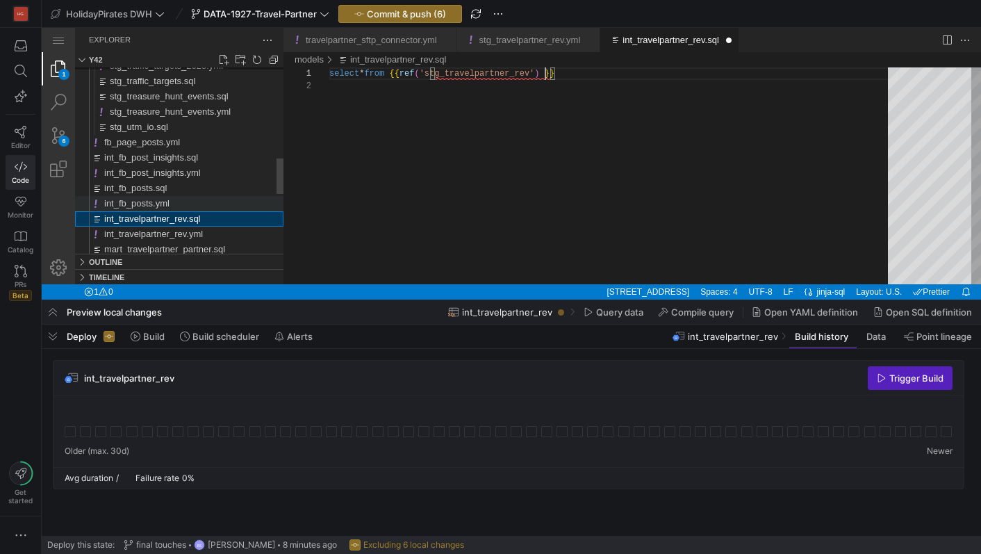
click at [212, 202] on div "int_fb_posts.yml" at bounding box center [193, 203] width 179 height 15
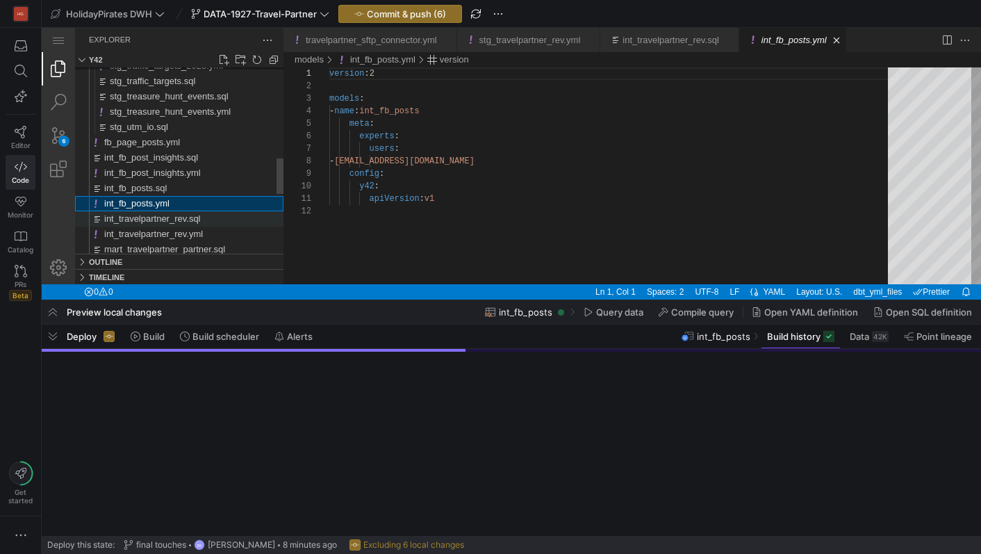
scroll to position [125, 0]
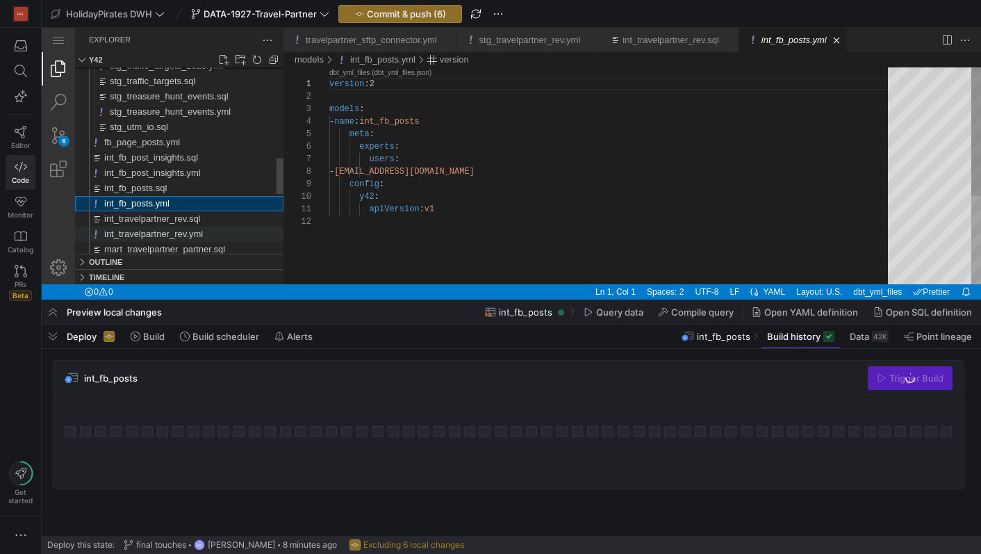
click at [185, 227] on div "int_travelpartner_rev.yml" at bounding box center [193, 234] width 179 height 15
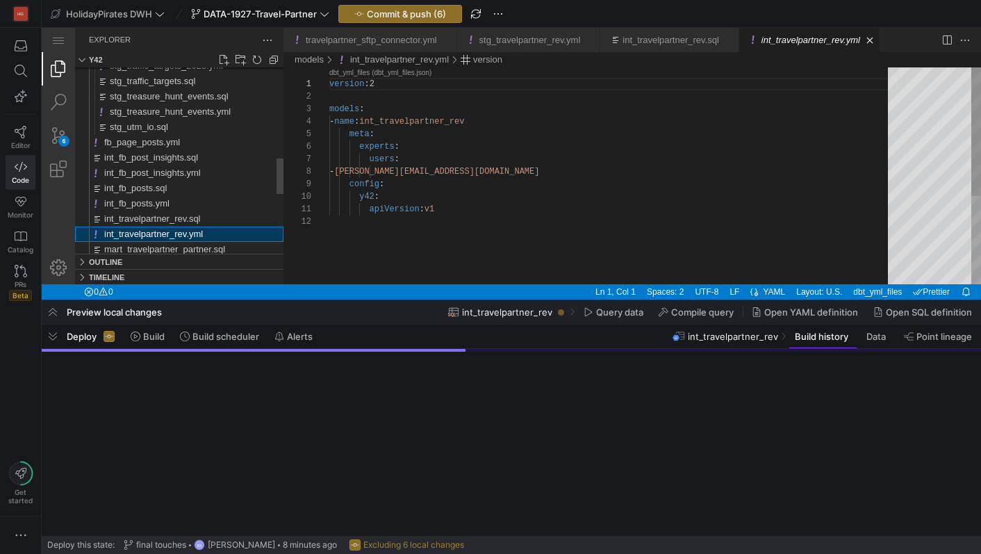
scroll to position [125, 0]
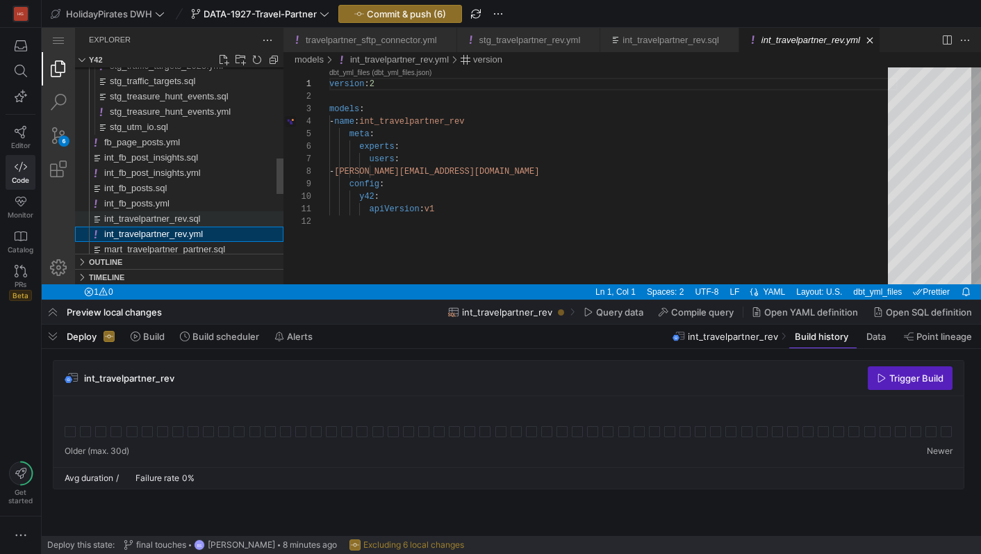
click at [183, 217] on span "int_travelpartner_rev.sql" at bounding box center [152, 218] width 97 height 10
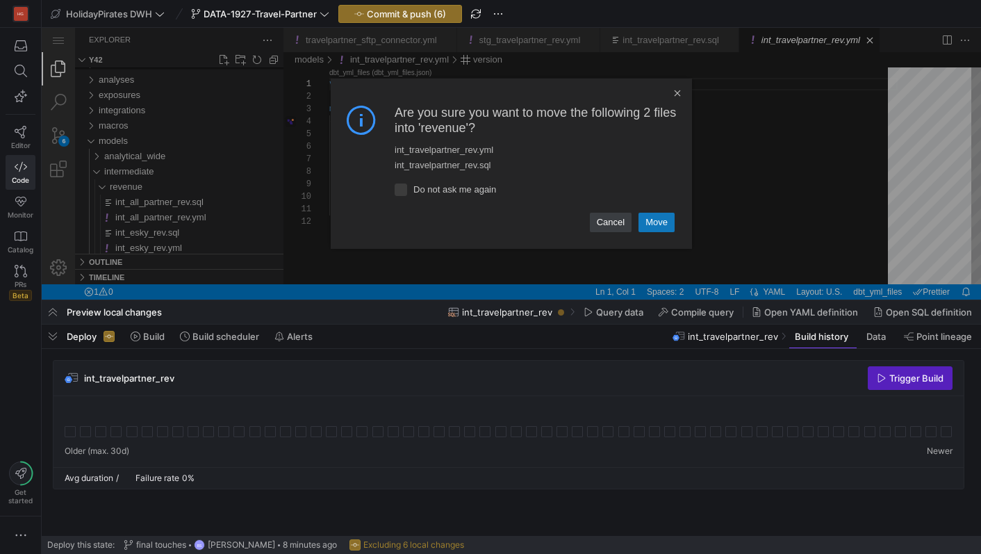
click at [652, 218] on link "Move" at bounding box center [657, 222] width 36 height 19
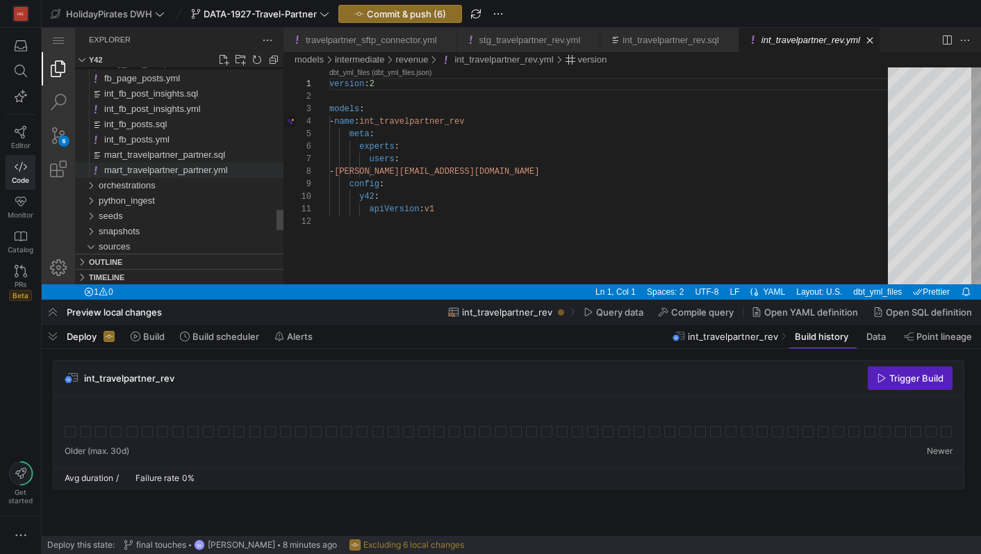
click at [128, 166] on span "mart_travelpartner_partner.yml" at bounding box center [166, 170] width 124 height 10
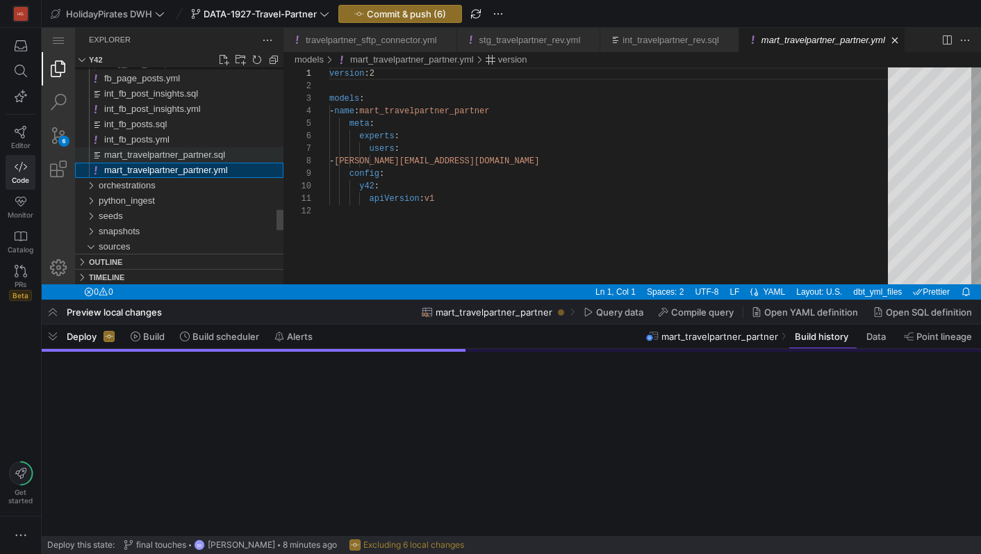
scroll to position [125, 0]
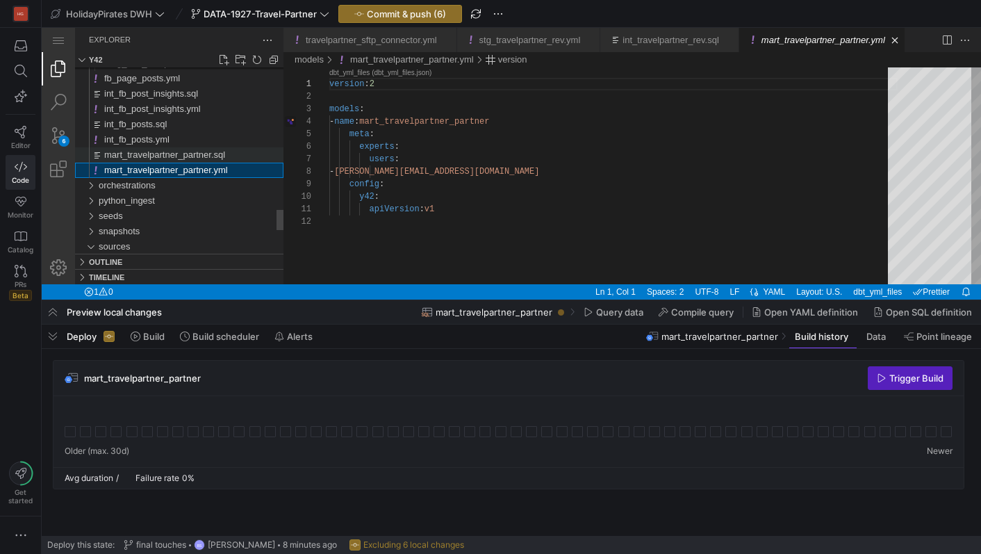
click at [136, 153] on span "mart_travelpartner_partner.sql" at bounding box center [164, 154] width 121 height 10
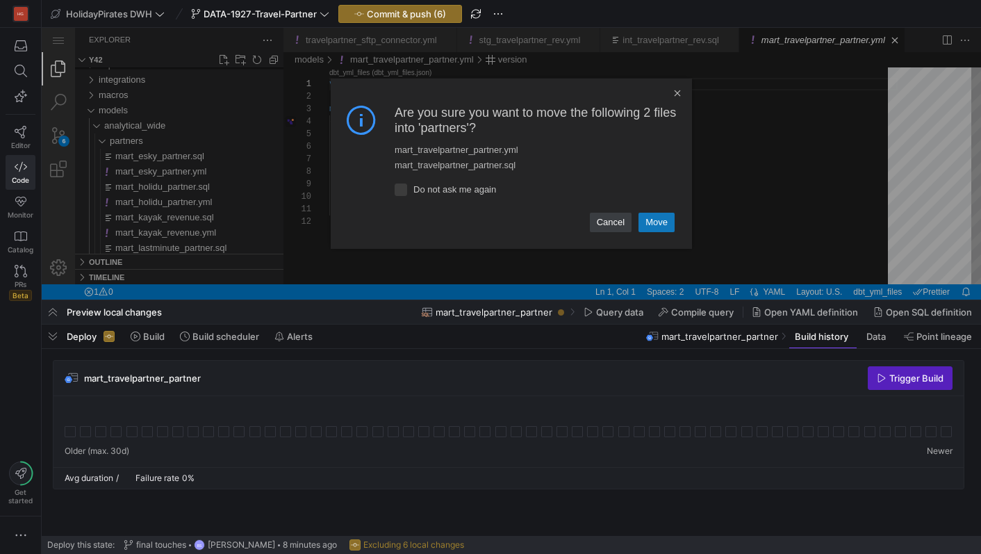
click at [644, 223] on link "Move" at bounding box center [657, 222] width 36 height 19
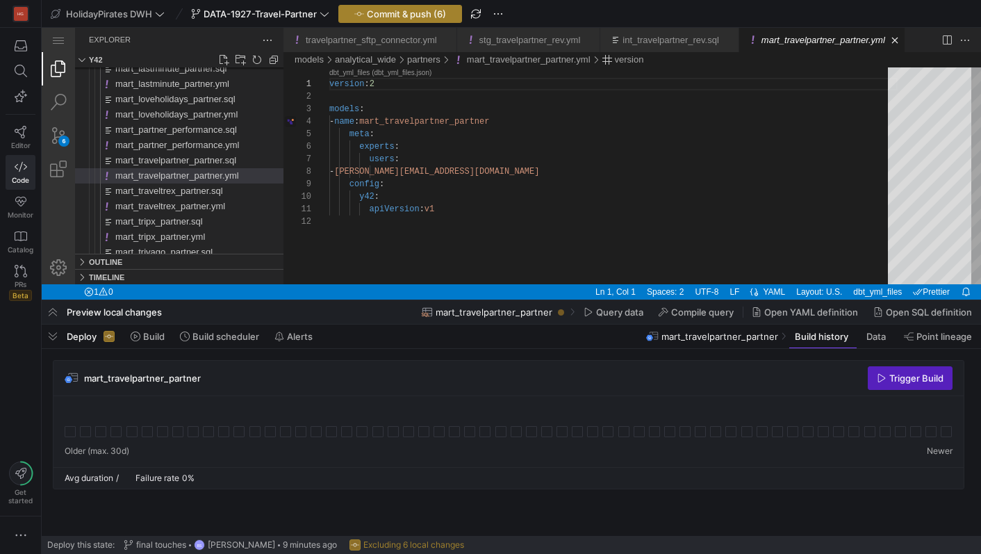
click at [427, 13] on span "Commit & push (6)" at bounding box center [406, 13] width 79 height 11
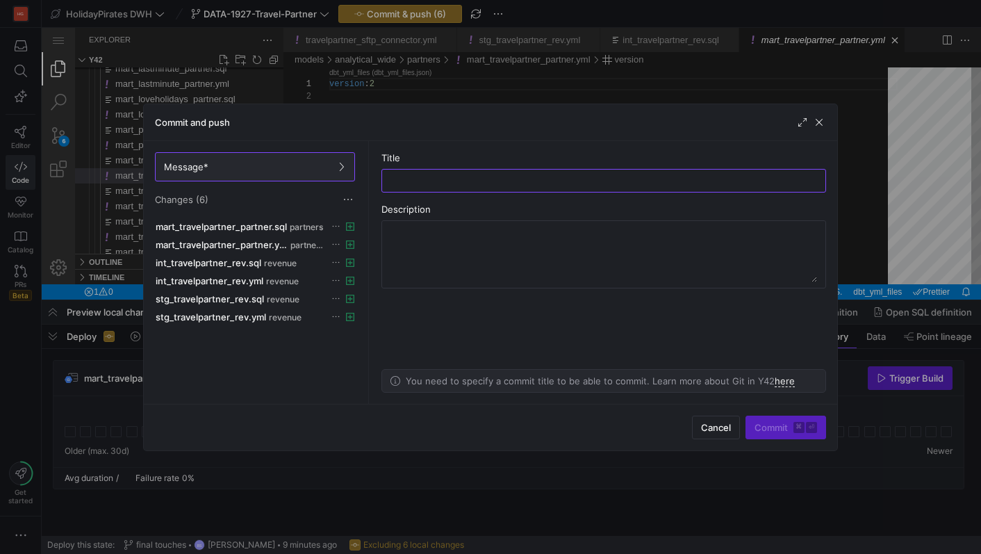
type input "l"
type input "b"
type input "pipeline blueprint"
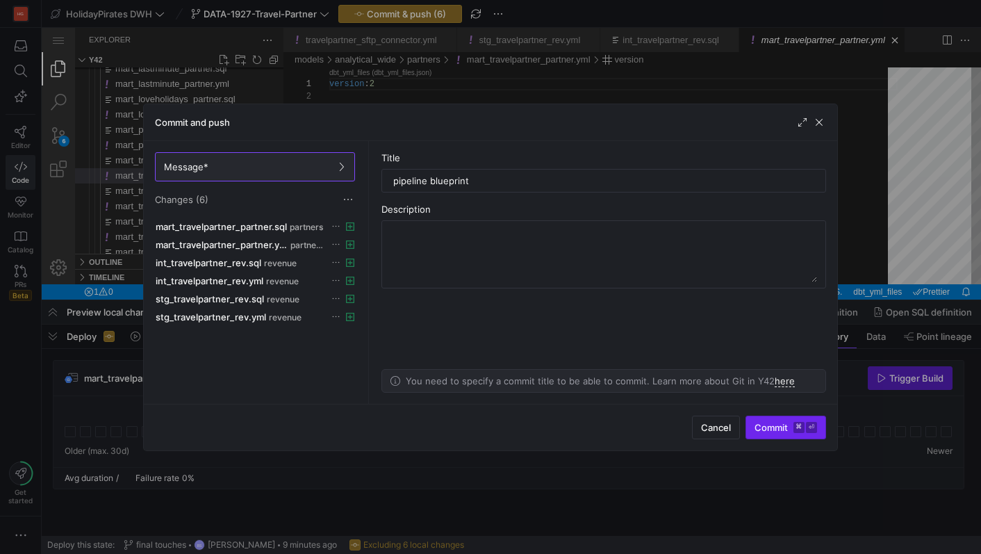
click at [770, 434] on span "submit" at bounding box center [785, 427] width 79 height 22
